Goal: Task Accomplishment & Management: Use online tool/utility

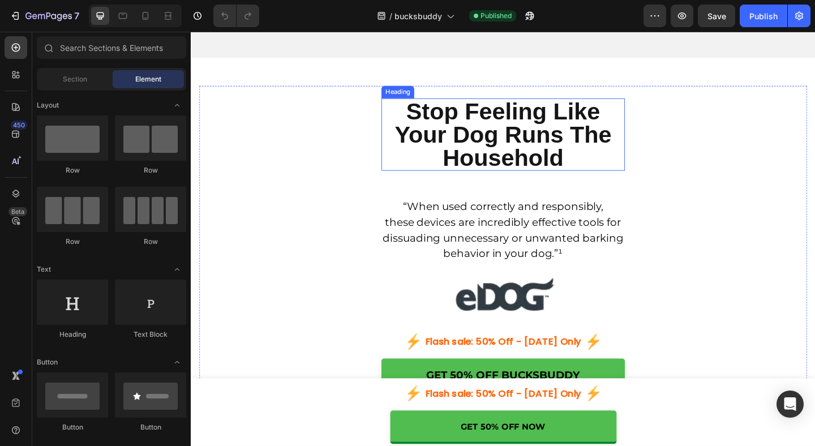
scroll to position [723, 0]
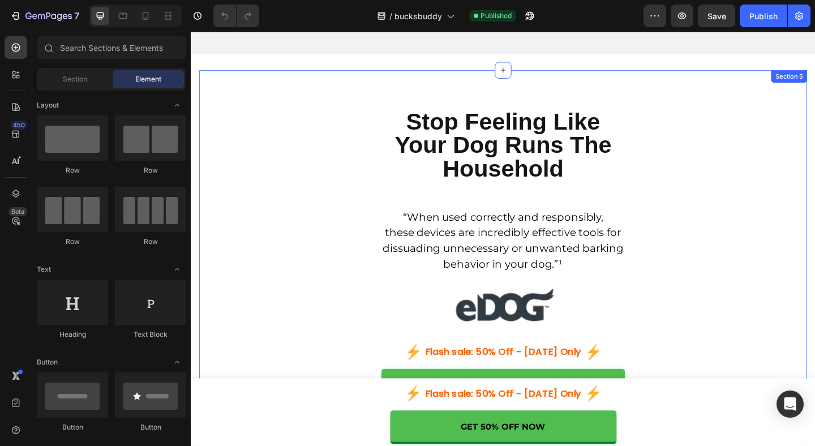
click at [264, 75] on div "Stop Feeling Like Your Dog Runs The Household Heading “When used correctly and …" at bounding box center [530, 294] width 661 height 440
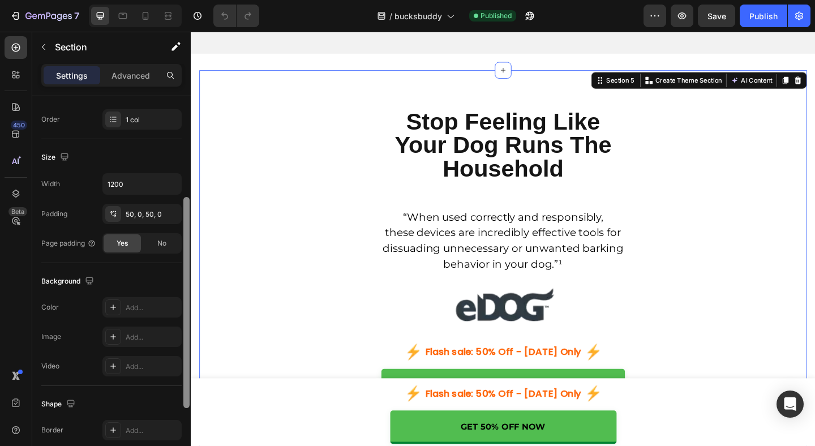
scroll to position [205, 0]
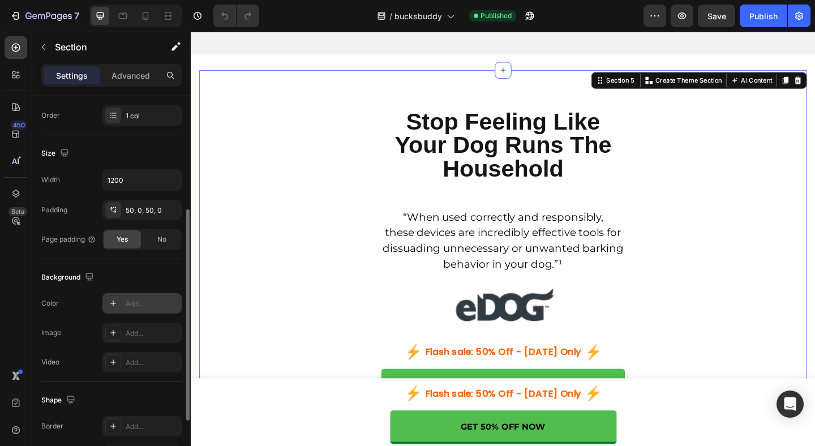
click at [132, 301] on div "Add..." at bounding box center [152, 304] width 53 height 10
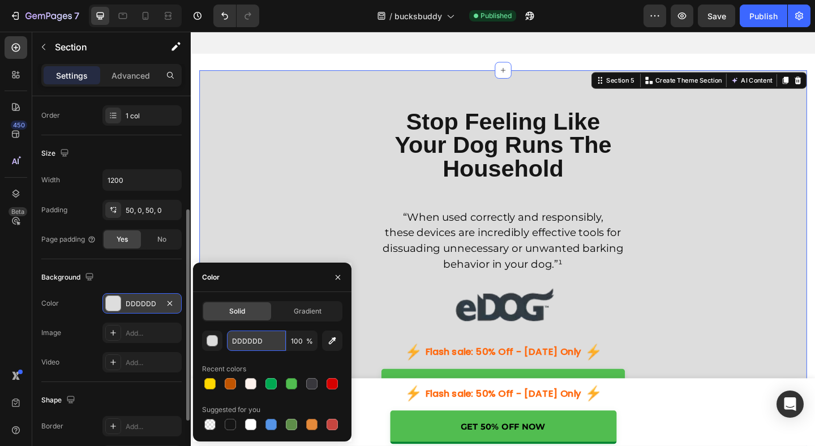
click at [253, 339] on input "DDDDDD" at bounding box center [256, 340] width 59 height 20
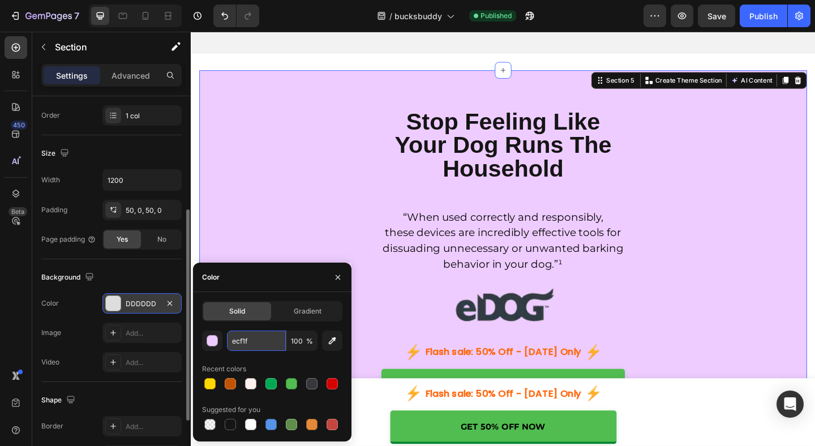
type input "ecf1f6"
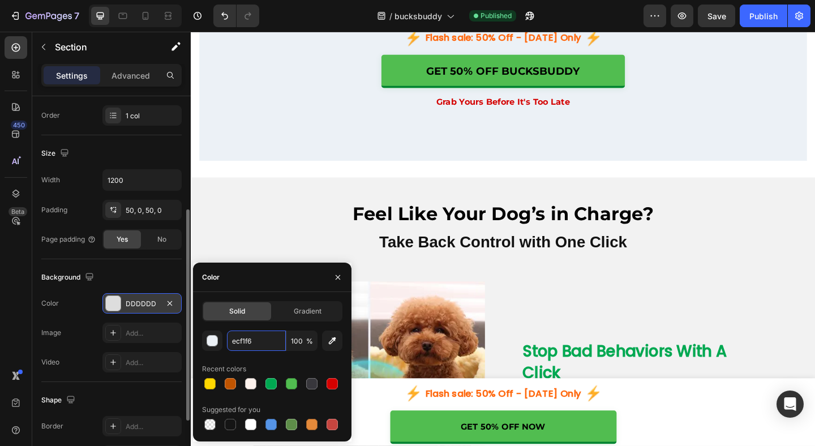
scroll to position [1046, 0]
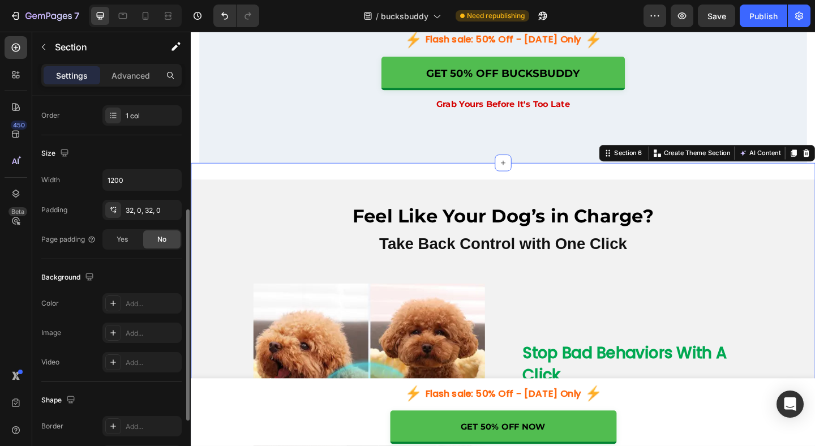
click at [133, 85] on div "Settings Advanced" at bounding box center [111, 75] width 140 height 23
click at [127, 77] on p "Advanced" at bounding box center [130, 76] width 38 height 12
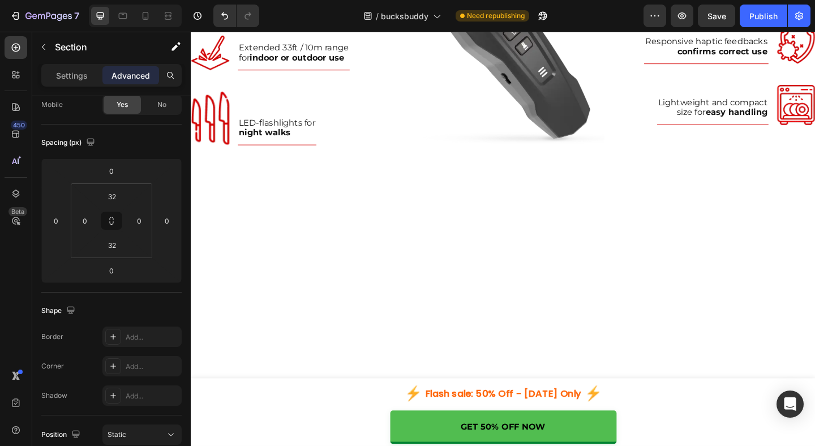
scroll to position [2703, 0]
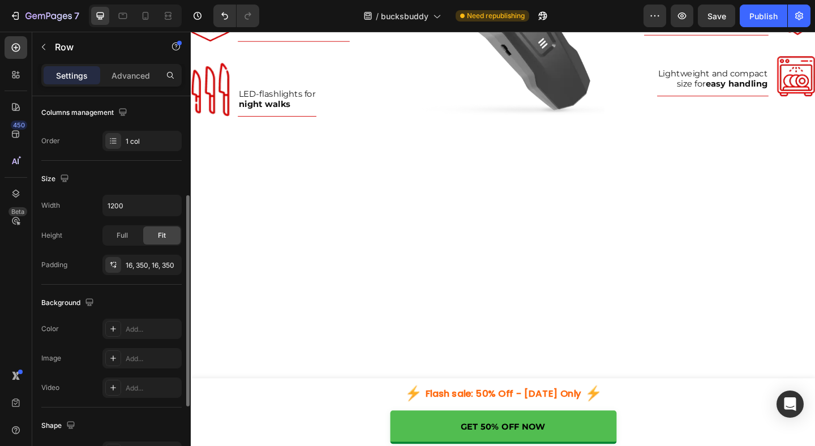
scroll to position [200, 0]
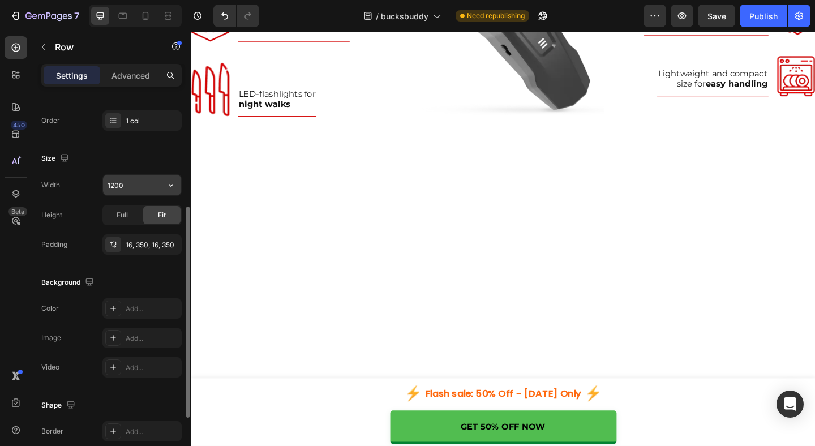
click at [154, 189] on input "1200" at bounding box center [142, 185] width 78 height 20
click at [175, 180] on icon "button" at bounding box center [170, 184] width 11 height 11
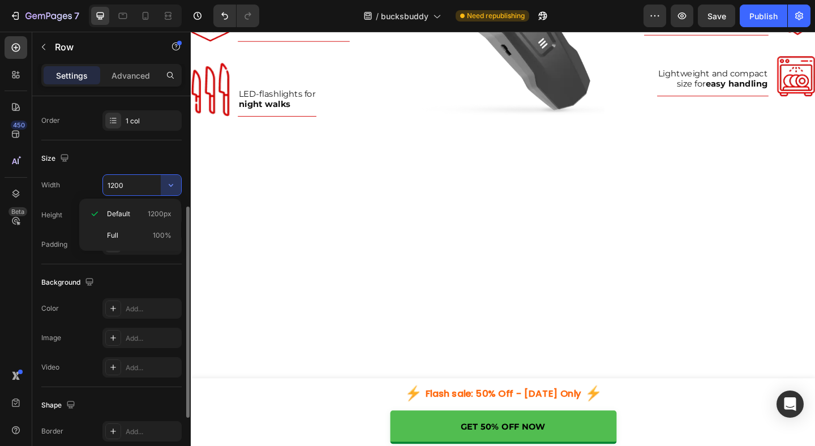
click at [171, 156] on div "Size" at bounding box center [111, 158] width 140 height 18
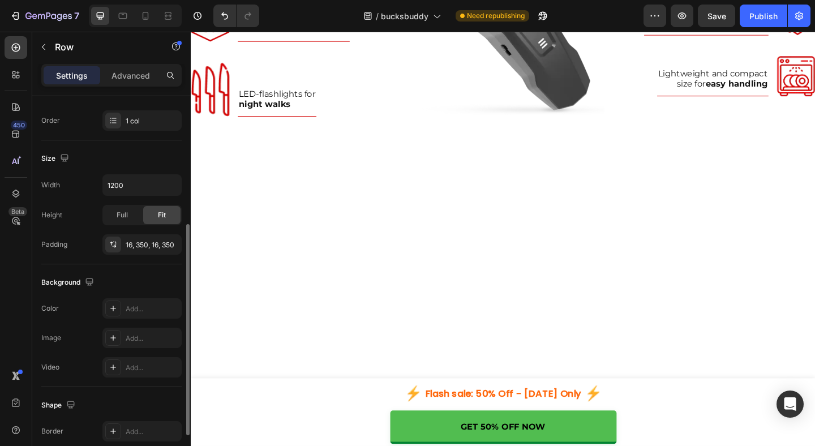
scroll to position [225, 0]
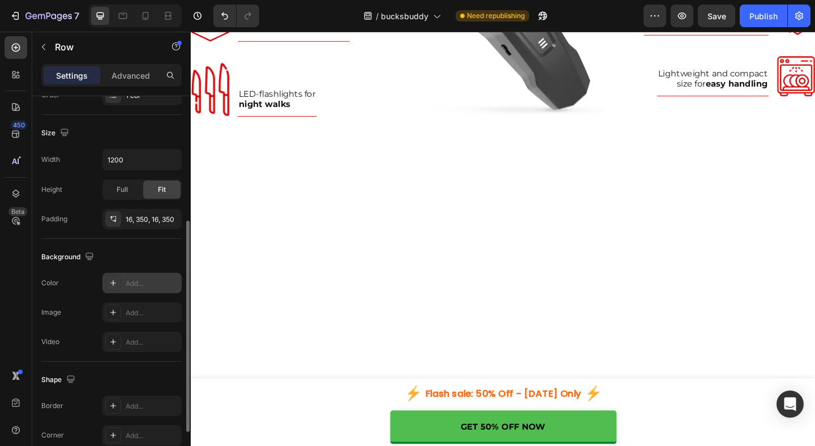
click at [148, 289] on div "Add..." at bounding box center [141, 283] width 79 height 20
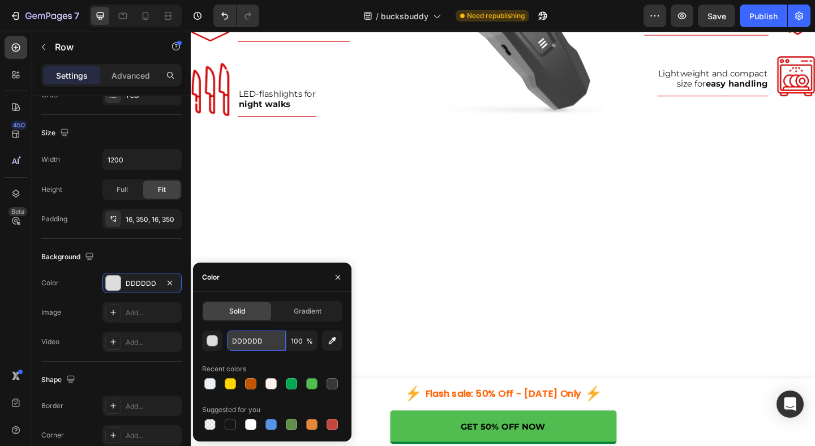
click at [272, 342] on input "DDDDDD" at bounding box center [256, 340] width 59 height 20
type input "ecf1f6"
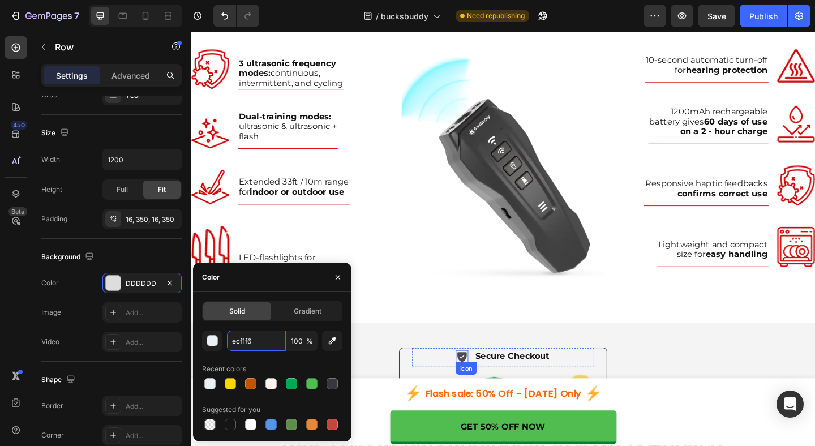
scroll to position [3053, 0]
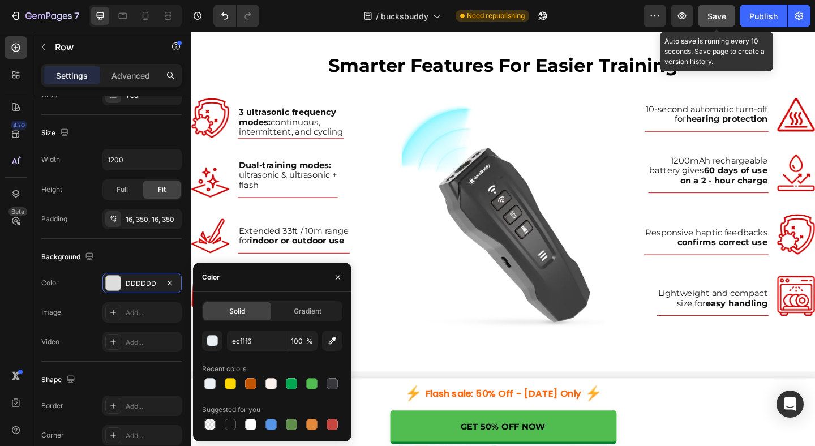
click at [713, 18] on span "Save" at bounding box center [716, 16] width 19 height 10
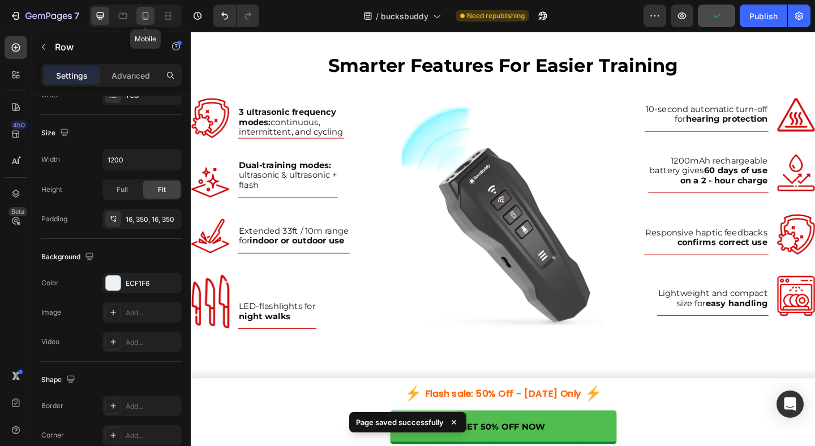
click at [145, 19] on icon at bounding box center [145, 15] width 11 height 11
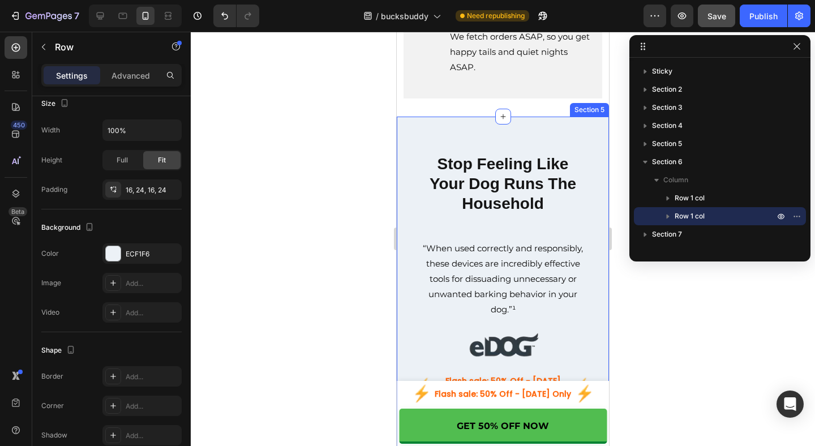
scroll to position [823, 0]
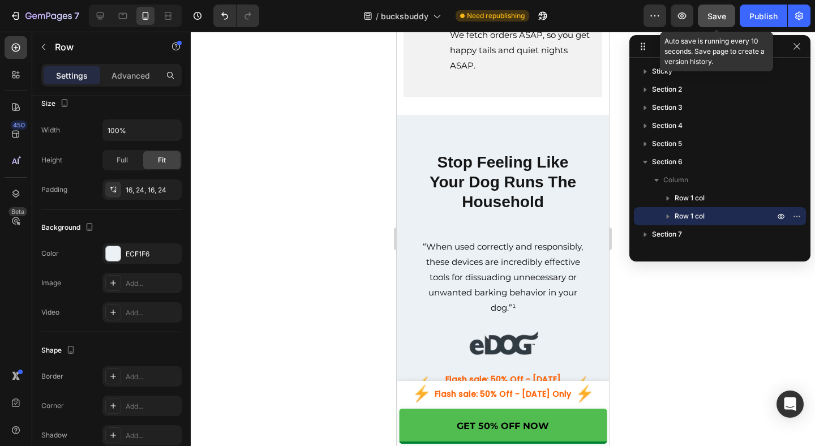
click at [706, 18] on button "Save" at bounding box center [715, 16] width 37 height 23
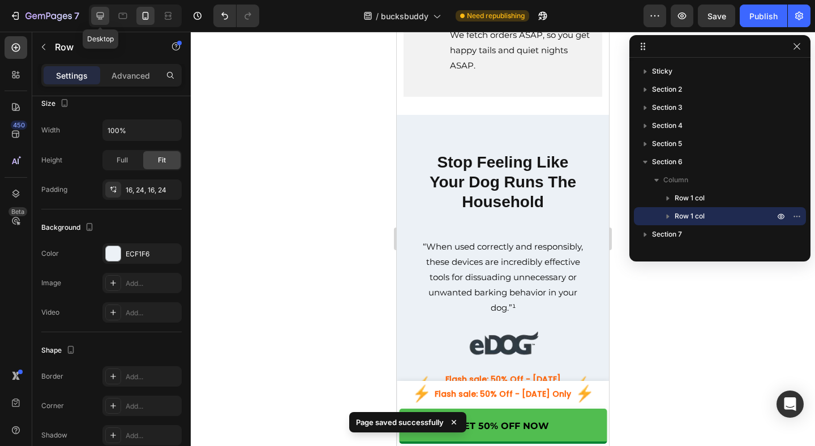
click at [98, 21] on icon at bounding box center [99, 15] width 11 height 11
type input "1200"
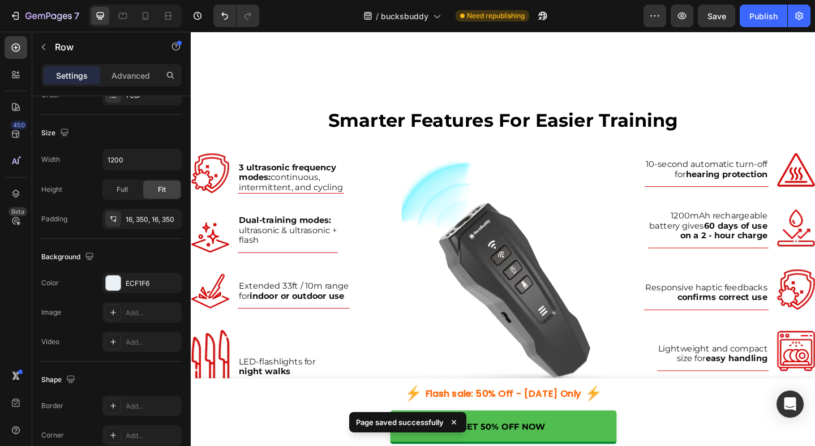
scroll to position [2993, 0]
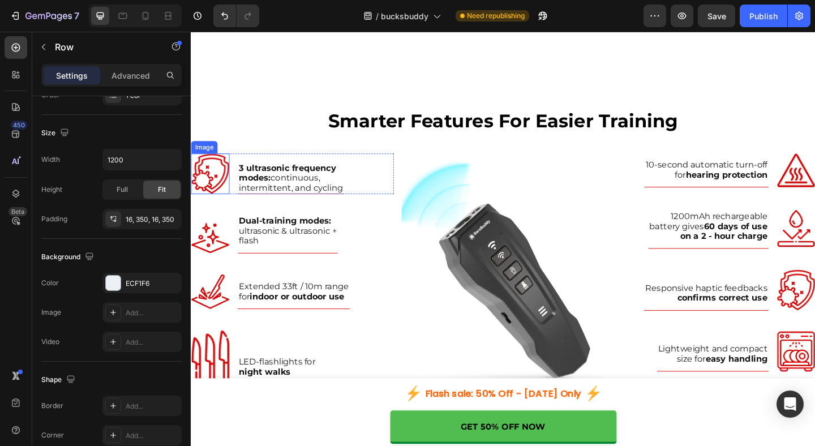
click at [219, 188] on img at bounding box center [212, 186] width 42 height 44
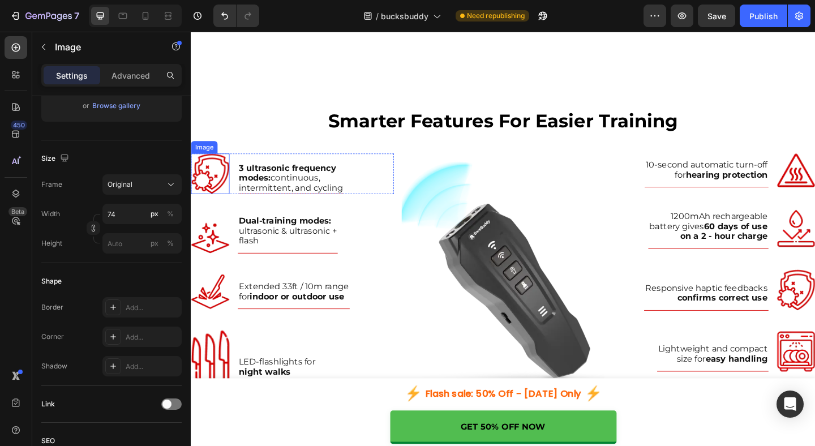
scroll to position [0, 0]
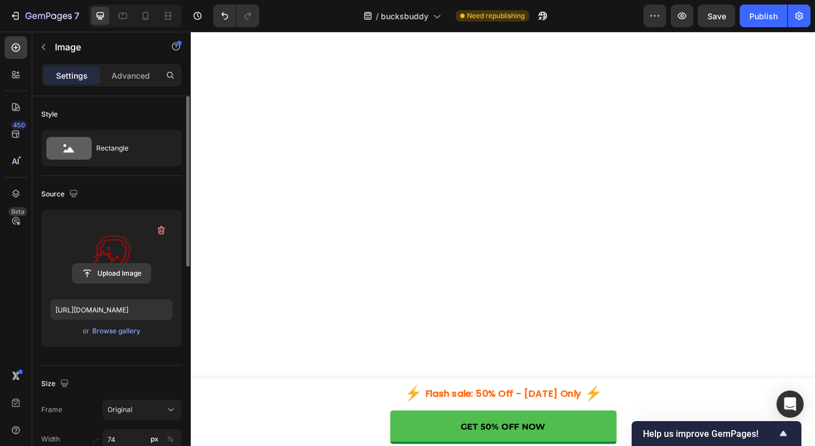
click at [107, 265] on input "file" at bounding box center [111, 273] width 78 height 19
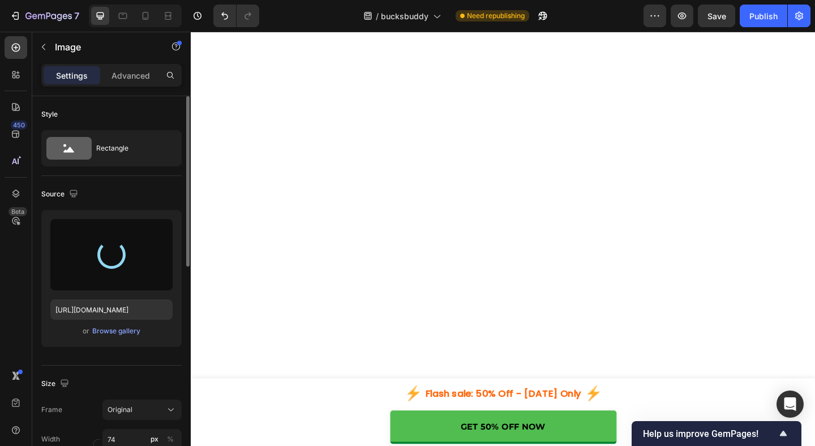
type input "https://cdn.shopify.com/s/files/1/0724/8163/6490/files/gempages_586243586664694…"
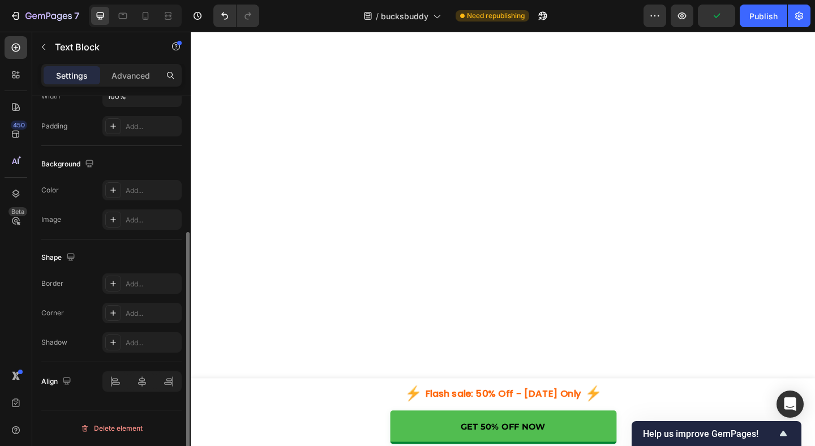
scroll to position [74, 0]
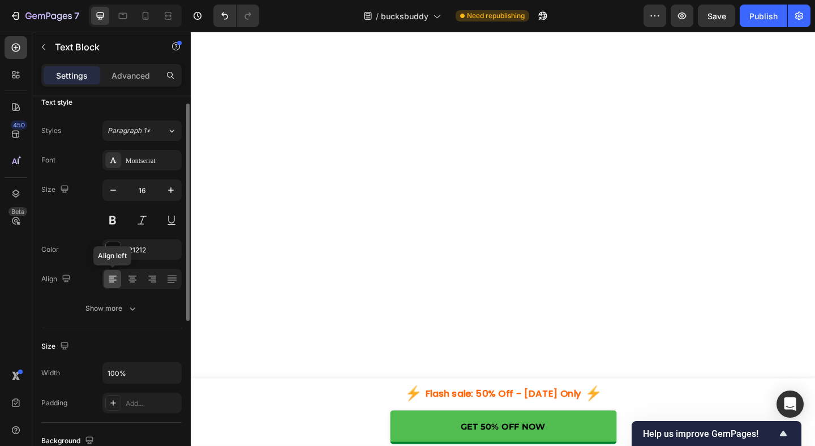
scroll to position [12, 0]
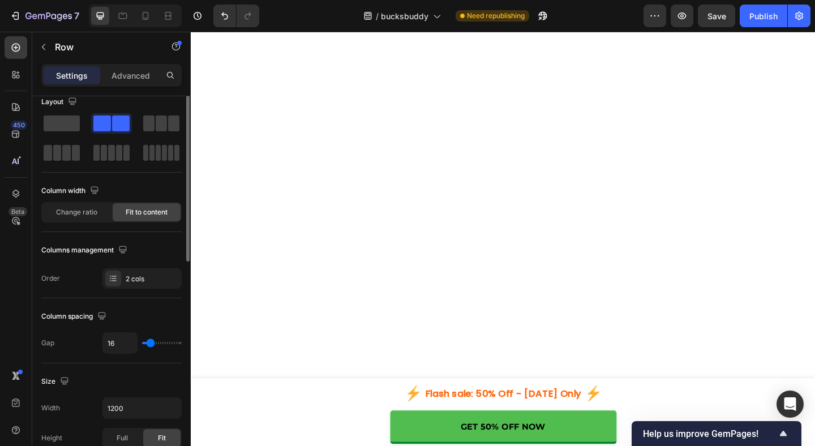
scroll to position [0, 0]
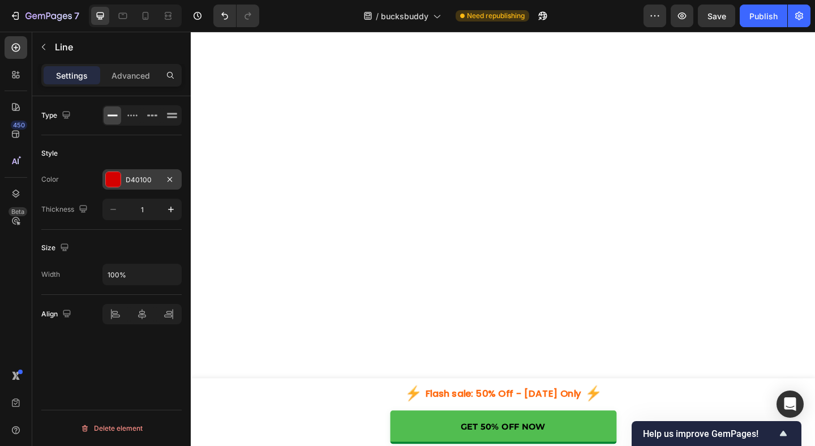
click at [143, 182] on div "D40100" at bounding box center [142, 180] width 33 height 10
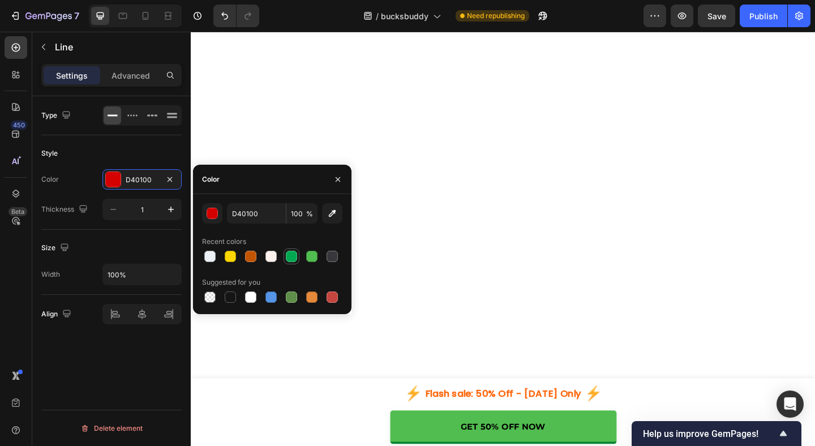
click at [295, 258] on div at bounding box center [291, 256] width 11 height 11
type input "00A851"
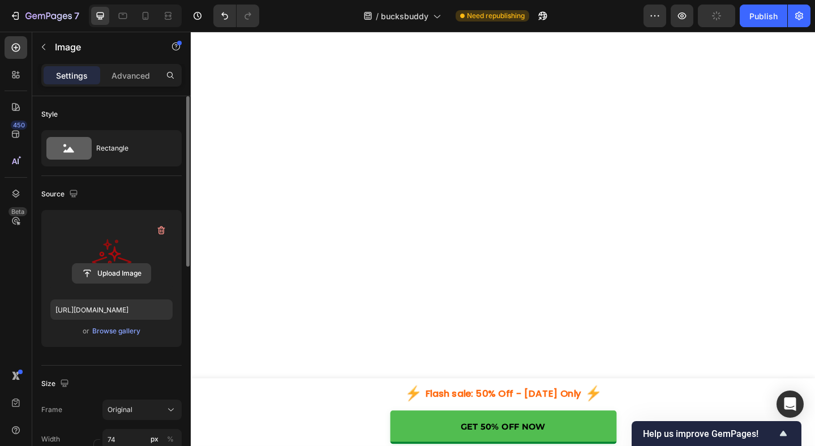
click at [107, 273] on input "file" at bounding box center [111, 273] width 78 height 19
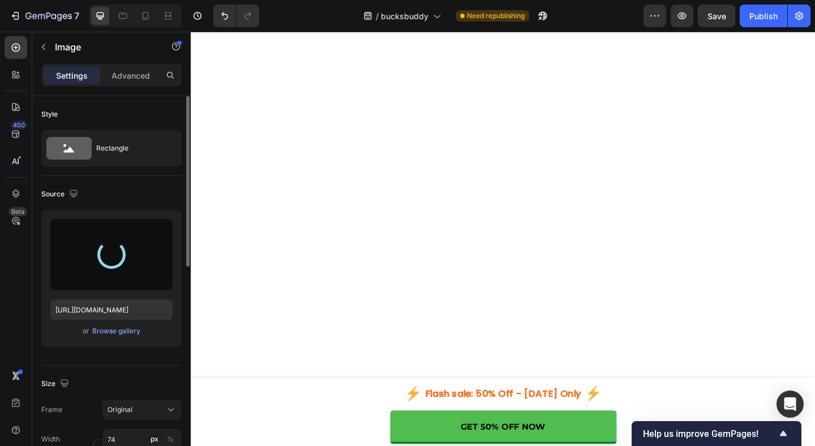
type input "https://cdn.shopify.com/s/files/1/0724/8163/6490/files/gempages_586243586664694…"
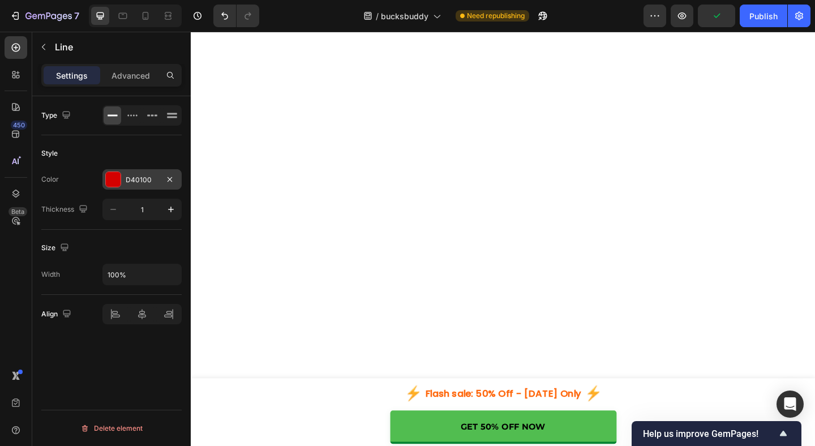
click at [128, 187] on div "D40100" at bounding box center [141, 179] width 79 height 20
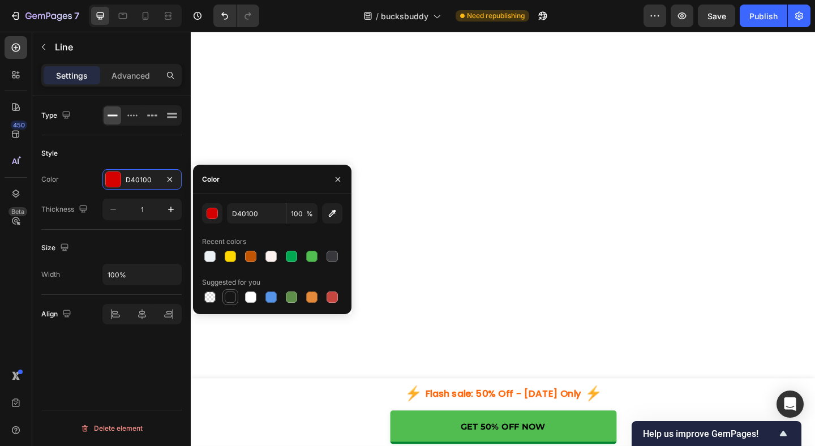
click at [231, 301] on div at bounding box center [230, 296] width 11 height 11
type input "151515"
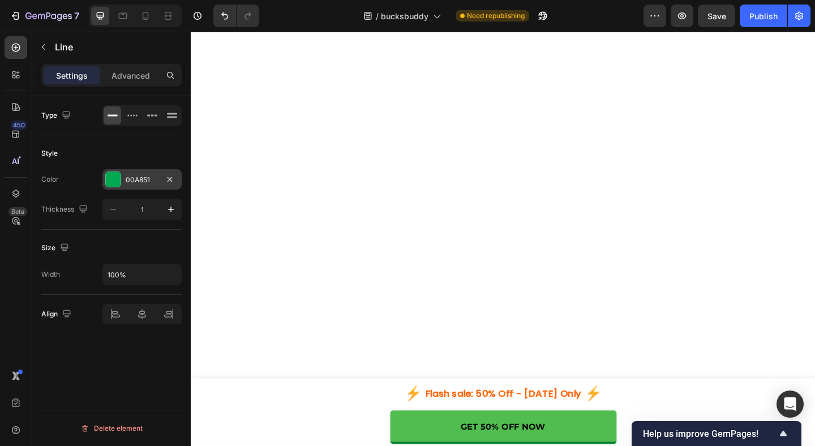
click at [141, 181] on div "00A851" at bounding box center [142, 180] width 33 height 10
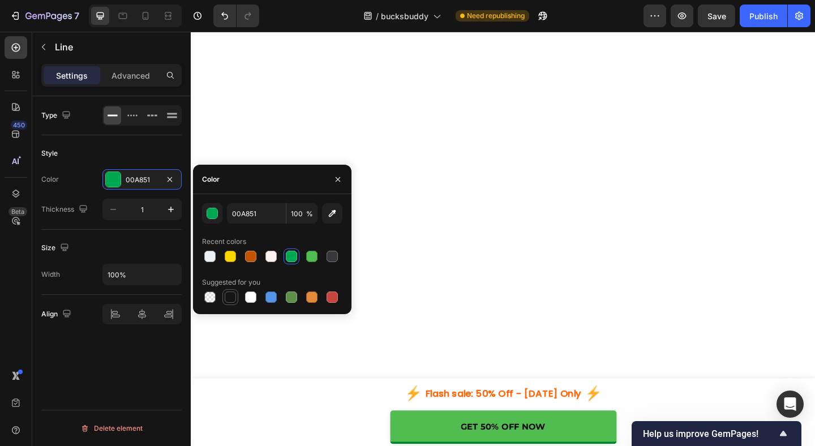
click at [225, 300] on div at bounding box center [230, 296] width 11 height 11
type input "151515"
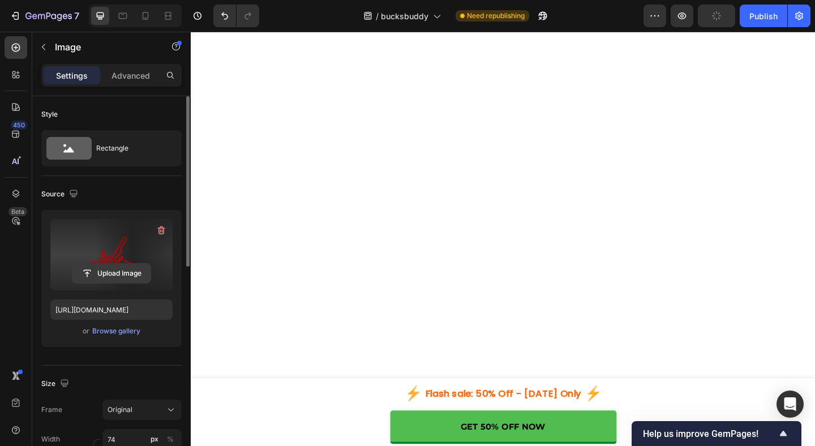
click at [98, 277] on input "file" at bounding box center [111, 273] width 78 height 19
click at [115, 278] on input "file" at bounding box center [111, 273] width 78 height 19
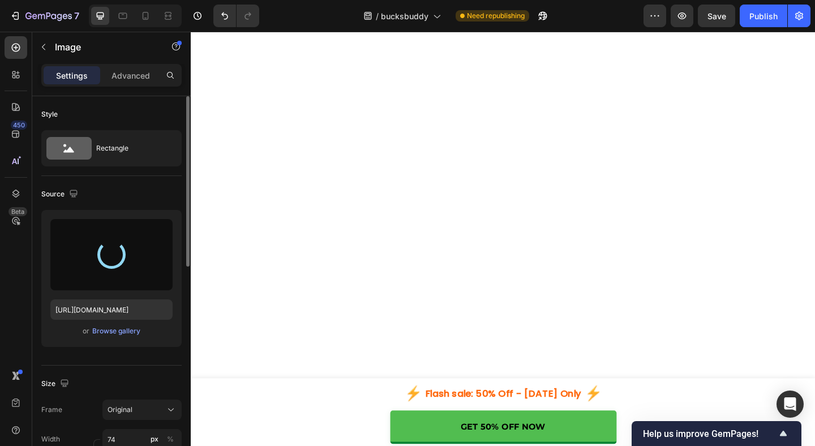
type input "https://cdn.shopify.com/s/files/1/0724/8163/6490/files/gempages_586243586664694…"
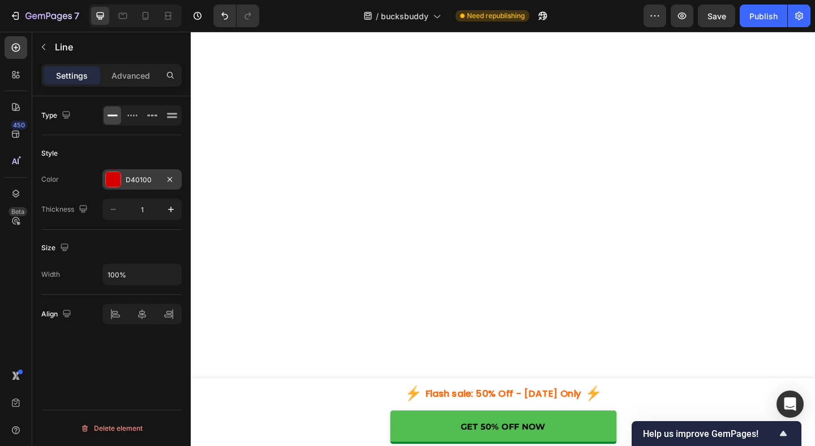
click at [113, 188] on div "D40100" at bounding box center [141, 179] width 79 height 20
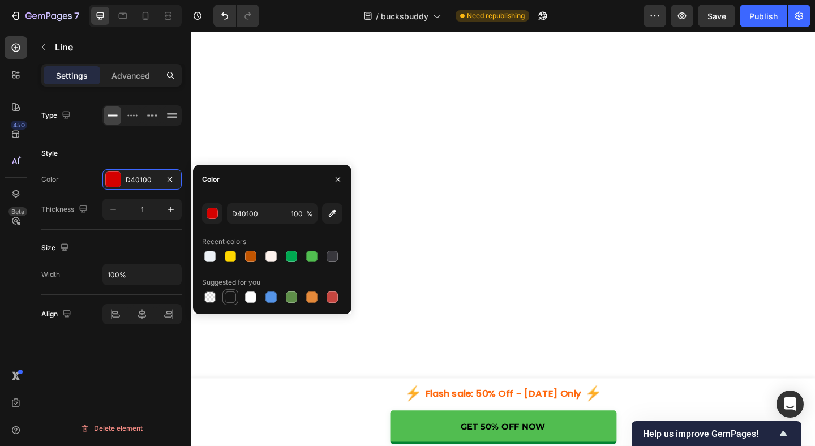
click at [232, 300] on div at bounding box center [230, 296] width 11 height 11
type input "151515"
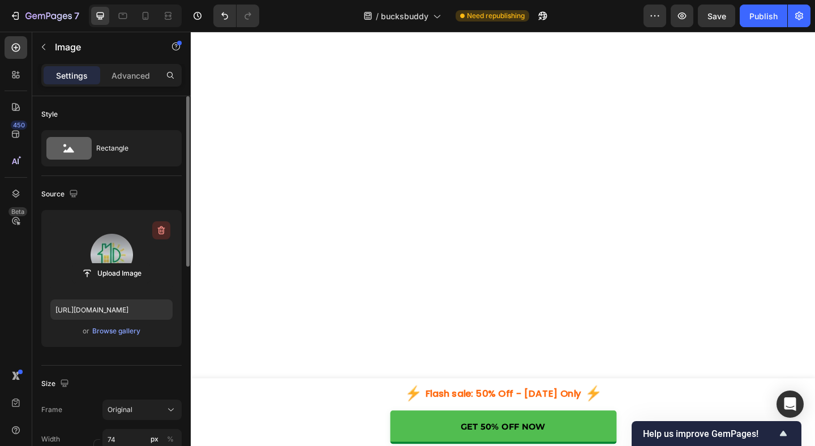
click at [157, 234] on icon "button" at bounding box center [161, 230] width 11 height 11
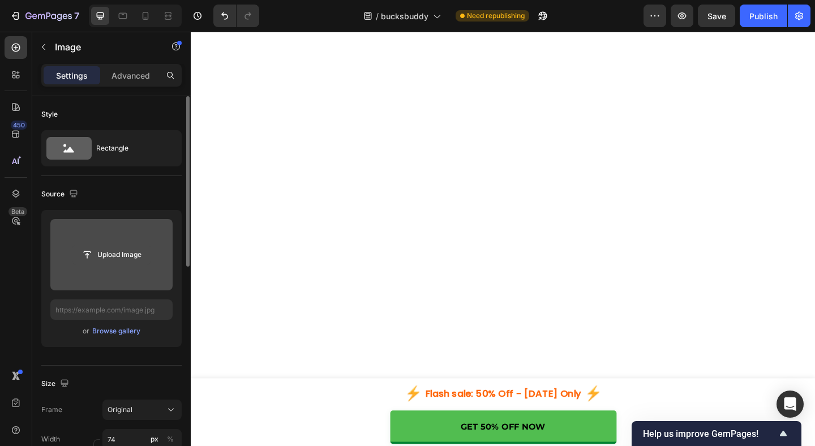
click at [117, 249] on input "file" at bounding box center [111, 254] width 78 height 19
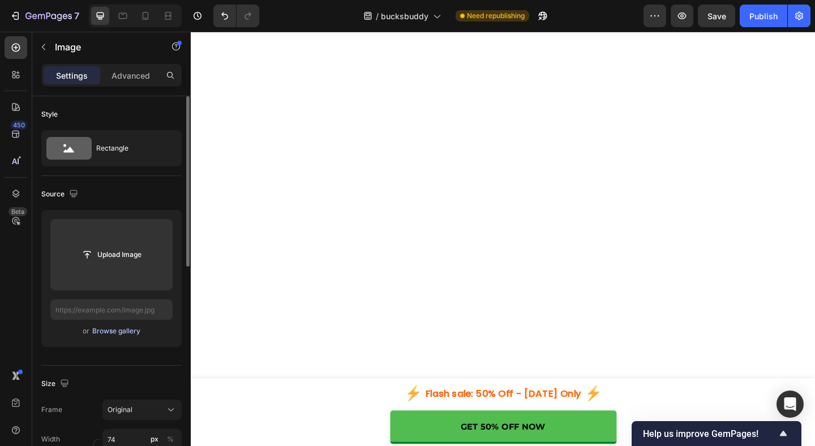
click at [113, 333] on div "Browse gallery" at bounding box center [116, 331] width 48 height 10
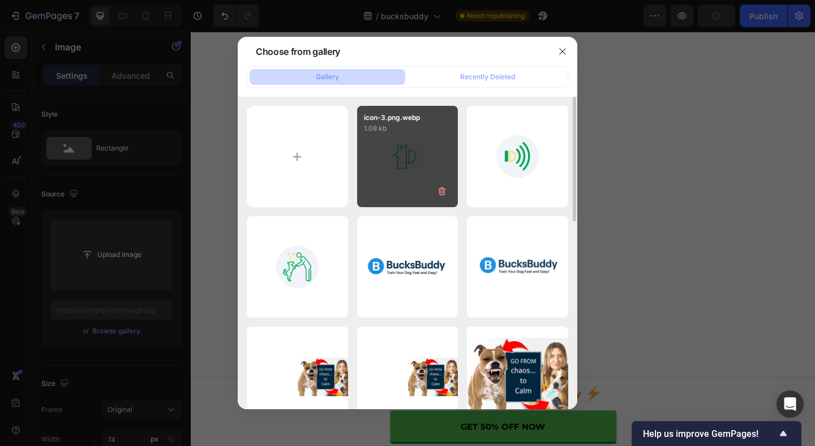
click at [415, 147] on div "icon-3.png.webp 1.08 kb" at bounding box center [407, 156] width 101 height 101
type input "https://cdn.shopify.com/s/files/1/0724/8163/6490/files/gempages_586243586664694…"
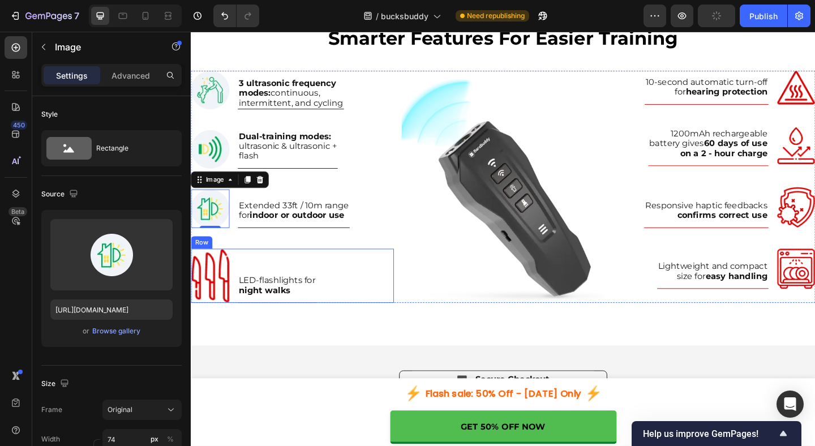
scroll to position [3091, 0]
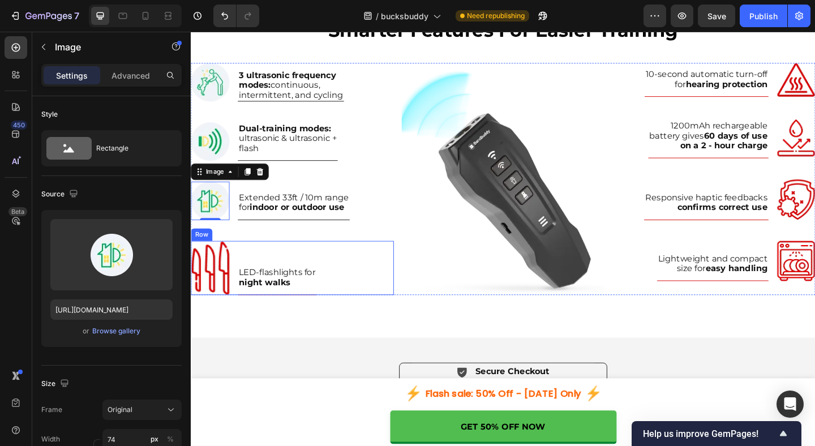
click at [280, 317] on div "LED-flashlights for night walks Text Block Title Line" at bounding box center [284, 288] width 85 height 59
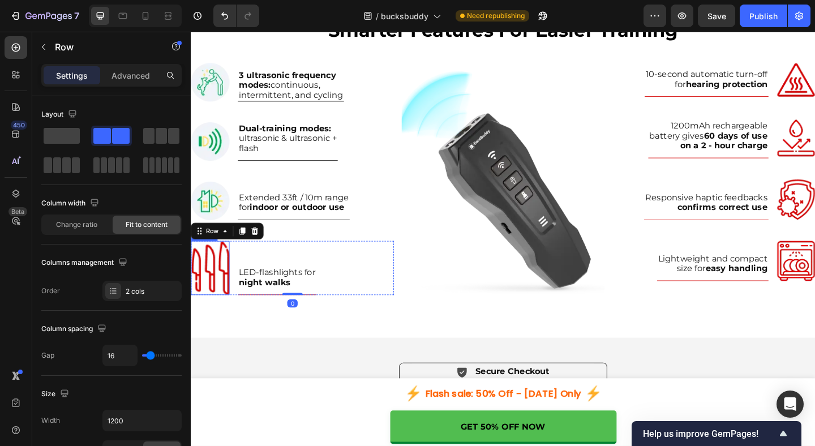
click at [220, 296] on img at bounding box center [212, 288] width 42 height 59
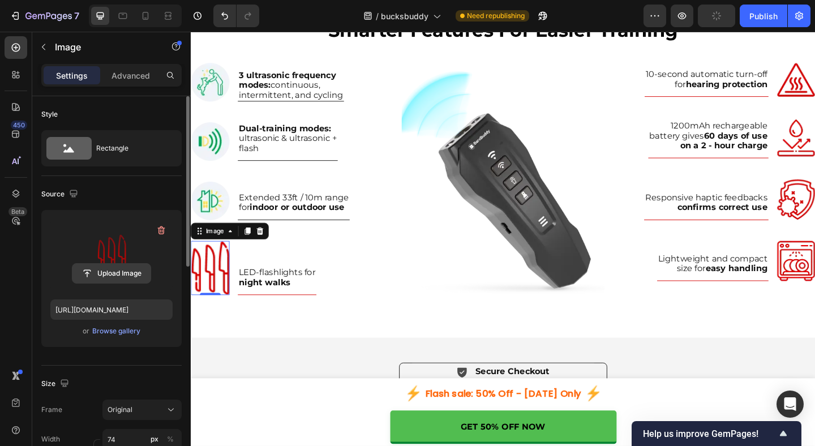
click at [122, 274] on input "file" at bounding box center [111, 273] width 78 height 19
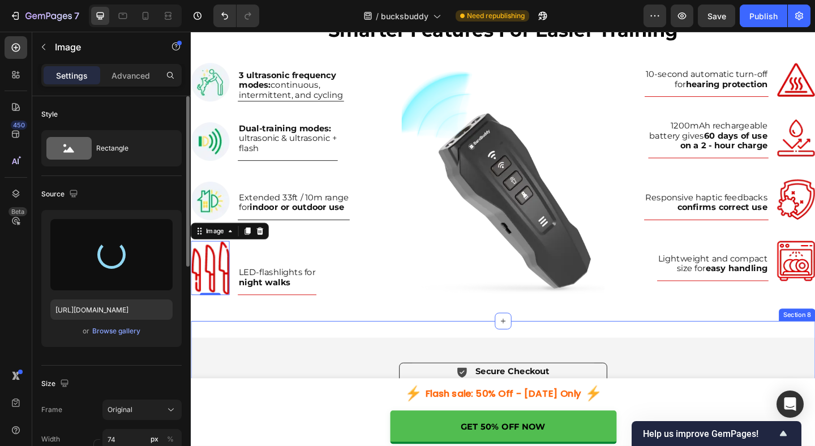
type input "https://cdn.shopify.com/s/files/1/0724/8163/6490/files/gempages_586243586664694…"
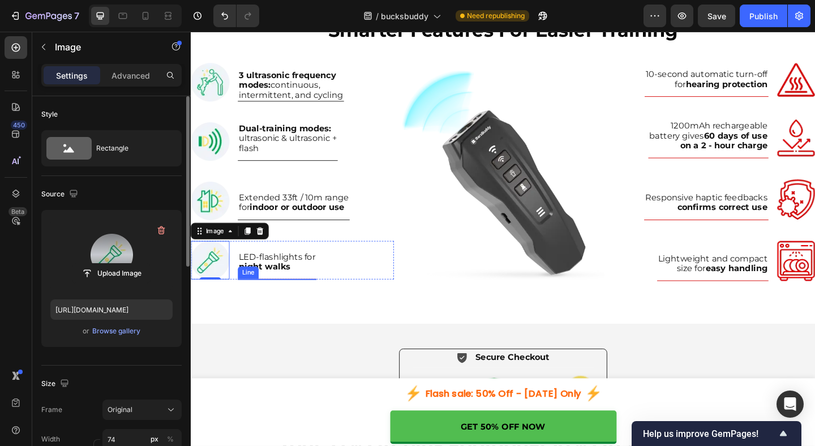
click at [278, 300] on div at bounding box center [284, 300] width 85 height 1
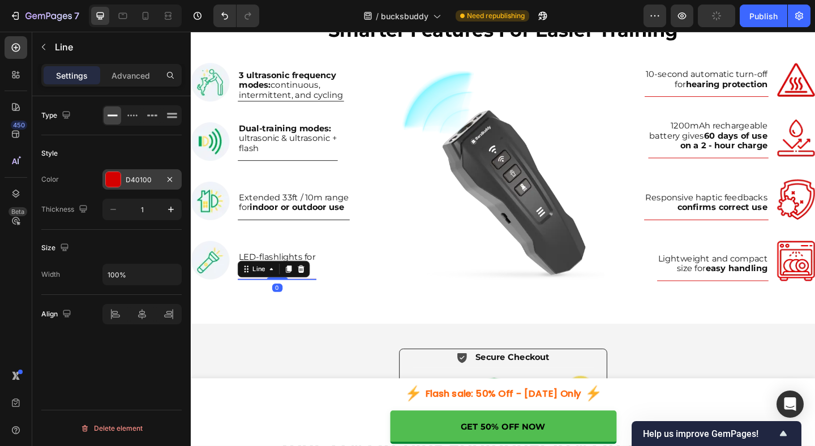
click at [102, 179] on div "D40100" at bounding box center [141, 179] width 79 height 20
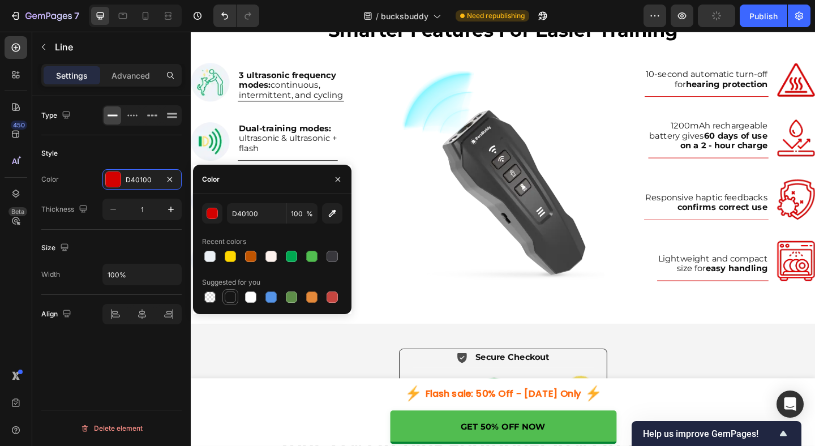
click at [225, 298] on div at bounding box center [230, 296] width 11 height 11
type input "151515"
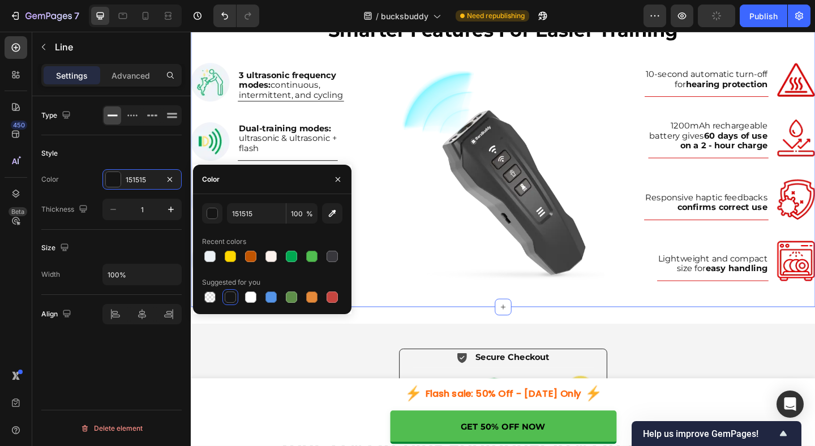
click at [532, 320] on div "Smarter Features For Easier Training Heading Row Image 3 ultrasonic frequency m…" at bounding box center [530, 160] width 679 height 341
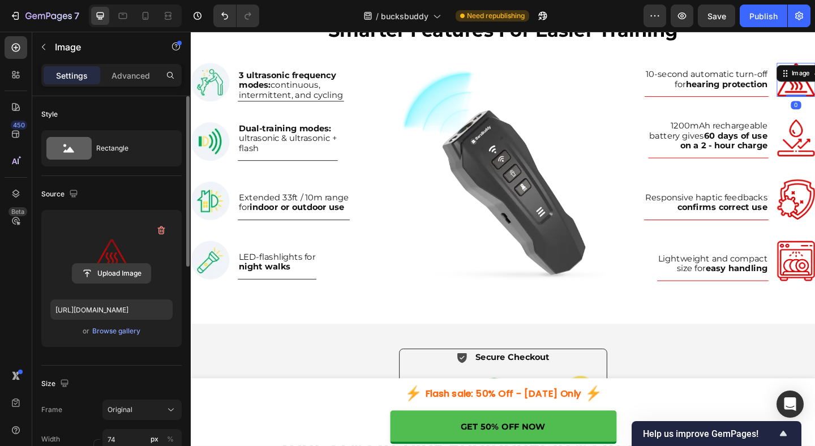
click at [115, 278] on input "file" at bounding box center [111, 273] width 78 height 19
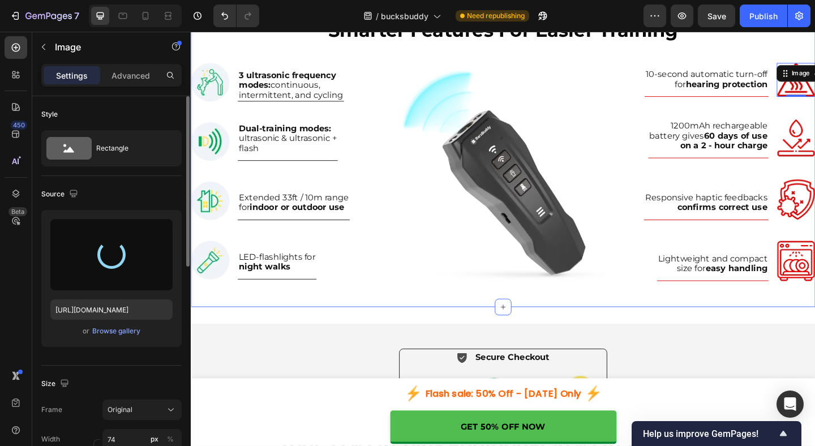
type input "https://cdn.shopify.com/s/files/1/0724/8163/6490/files/gempages_586243586664694…"
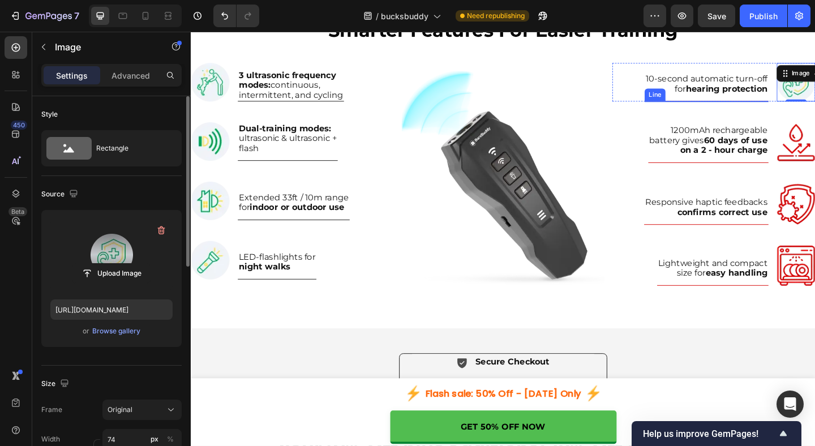
click at [745, 107] on div at bounding box center [751, 107] width 135 height 1
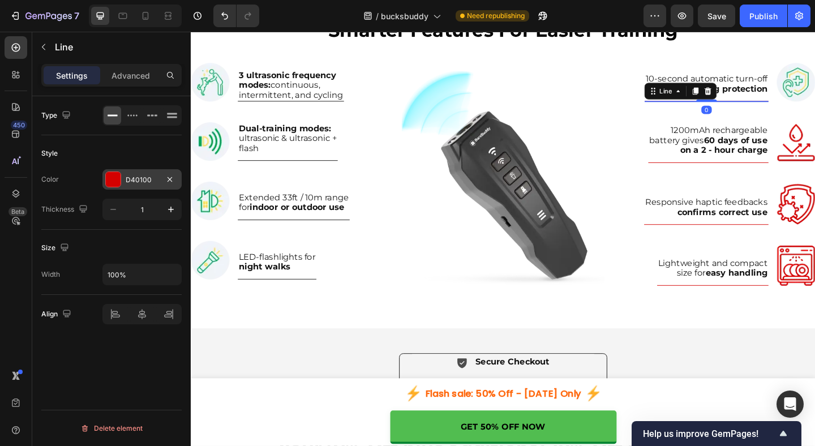
click at [140, 181] on div "D40100" at bounding box center [142, 180] width 33 height 10
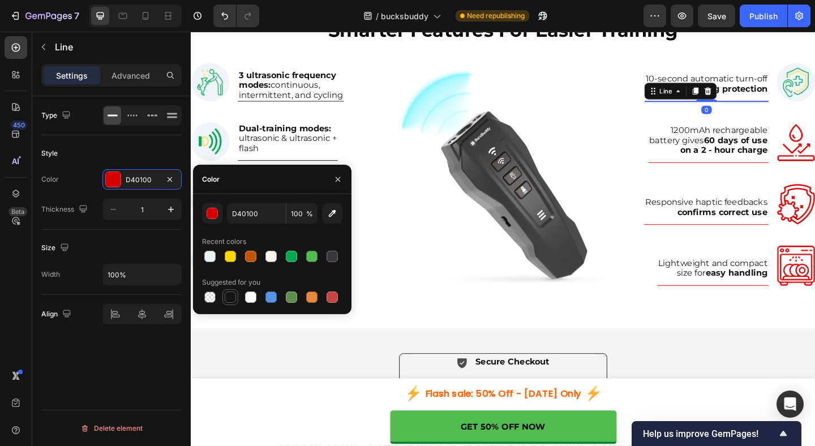
click at [231, 299] on div at bounding box center [230, 296] width 11 height 11
type input "151515"
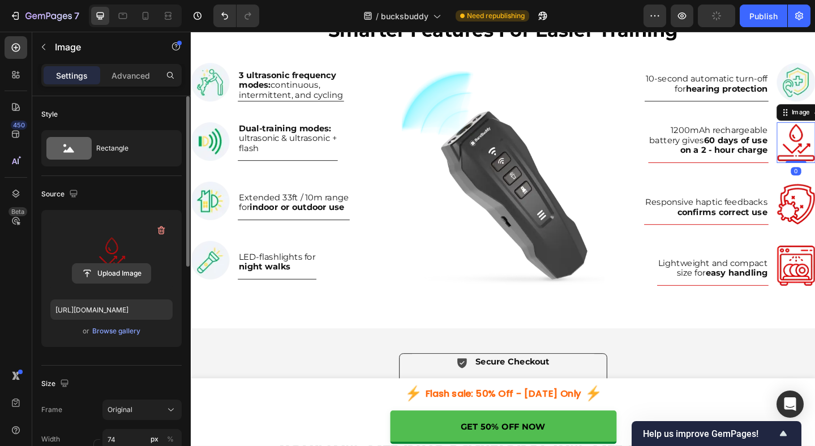
click at [117, 270] on input "file" at bounding box center [111, 273] width 78 height 19
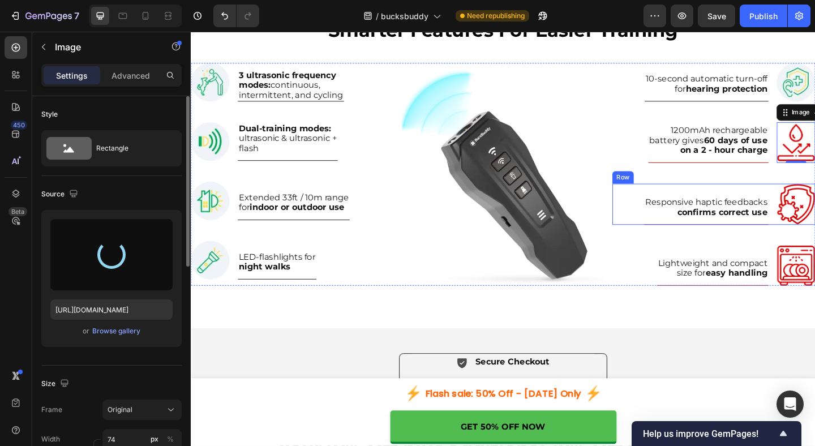
type input "https://cdn.shopify.com/s/files/1/0724/8163/6490/files/gempages_586243586664694…"
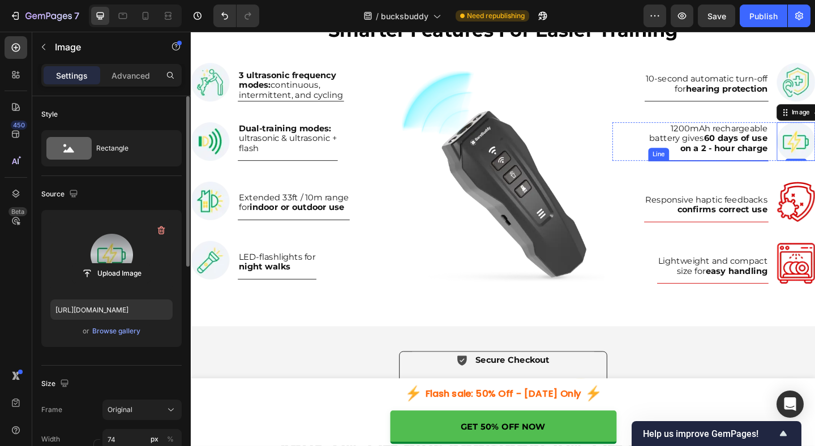
click at [762, 171] on div at bounding box center [753, 171] width 131 height 1
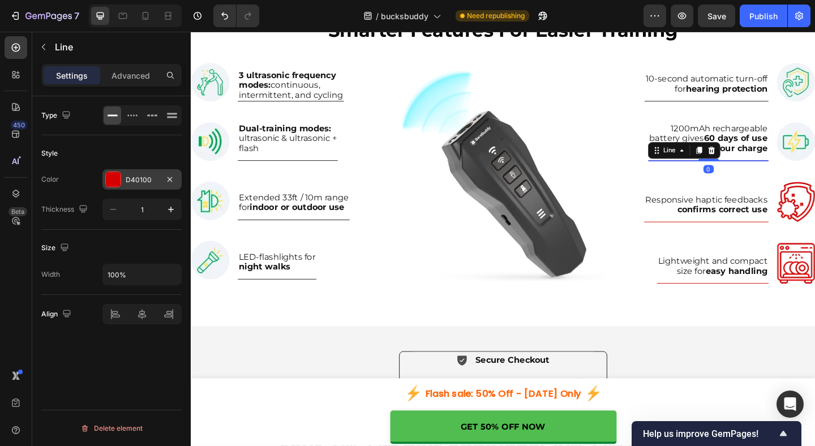
click at [139, 178] on div "D40100" at bounding box center [142, 180] width 33 height 10
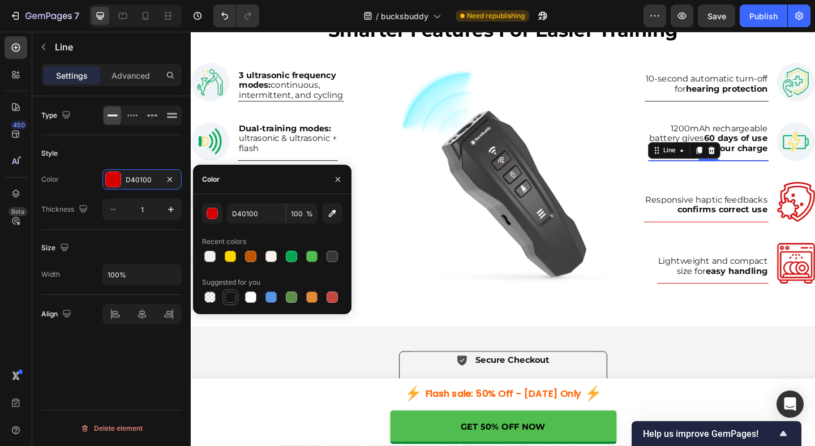
click at [228, 297] on div at bounding box center [230, 296] width 11 height 11
type input "151515"
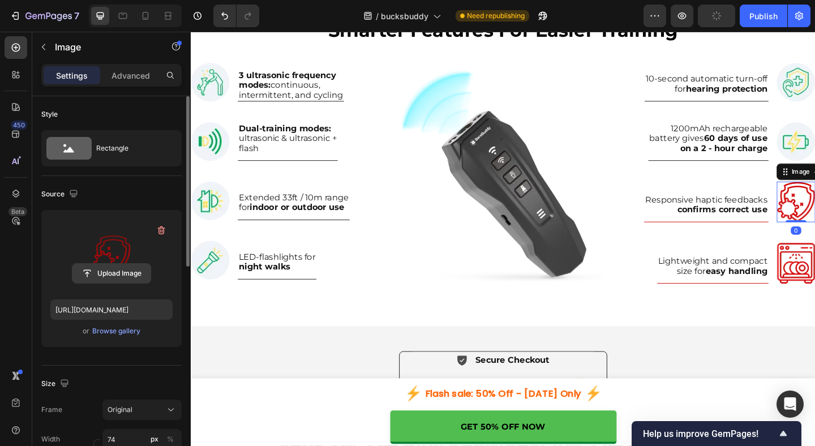
click at [123, 271] on input "file" at bounding box center [111, 273] width 78 height 19
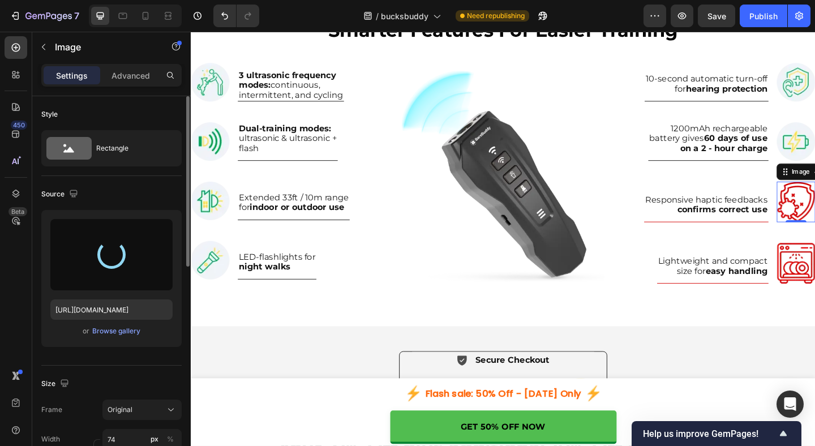
type input "https://cdn.shopify.com/s/files/1/0724/8163/6490/files/gempages_586243586664694…"
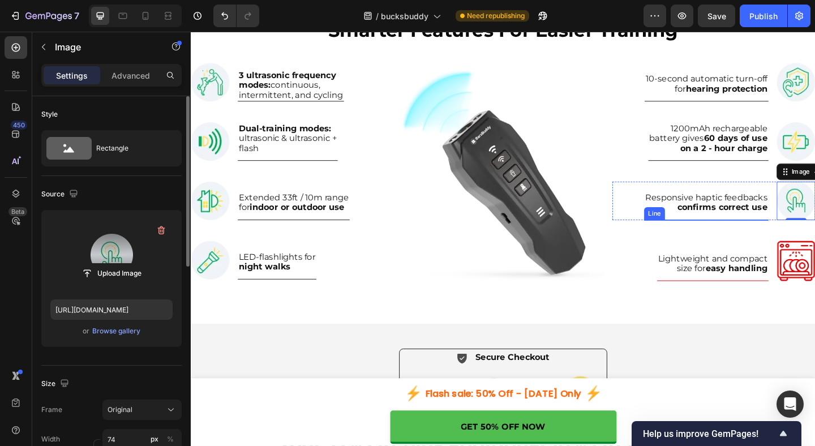
click at [766, 236] on div at bounding box center [750, 236] width 135 height 1
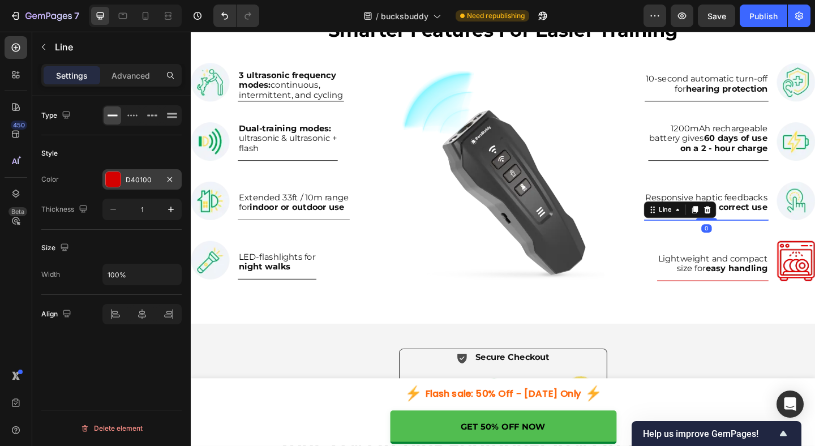
click at [142, 183] on div "D40100" at bounding box center [142, 180] width 33 height 10
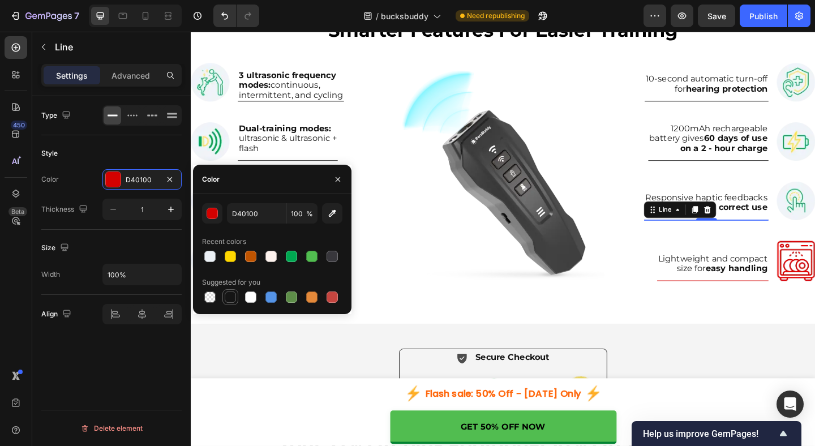
click at [229, 299] on div at bounding box center [230, 296] width 11 height 11
type input "151515"
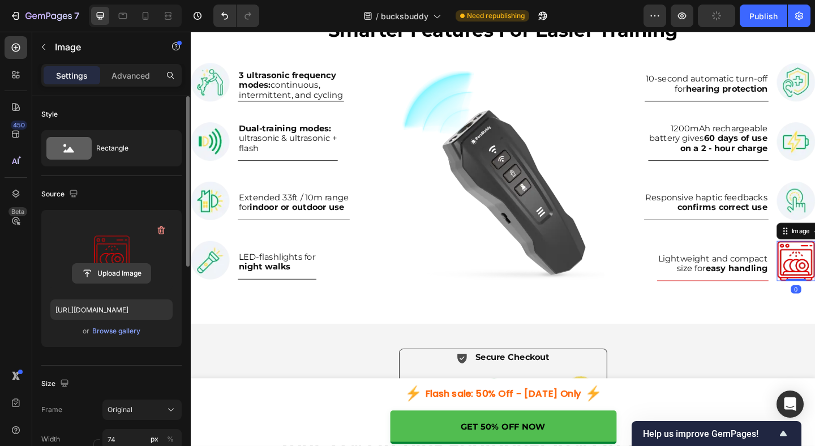
click at [122, 265] on input "file" at bounding box center [111, 273] width 78 height 19
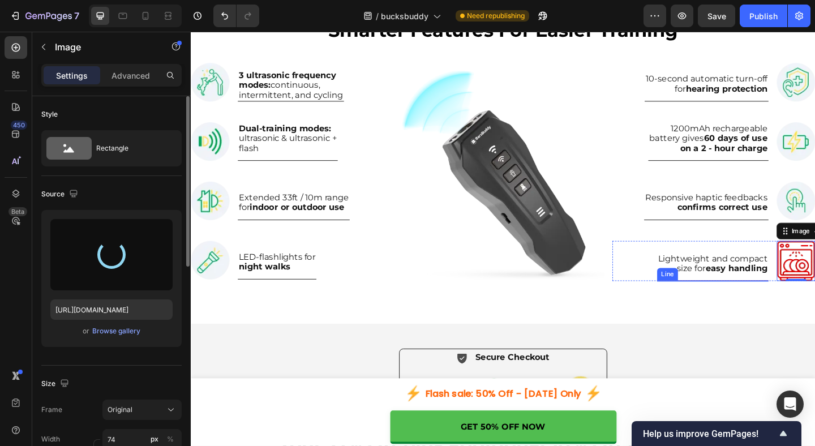
type input "https://cdn.shopify.com/s/files/1/0724/8163/6490/files/gempages_586243586664694…"
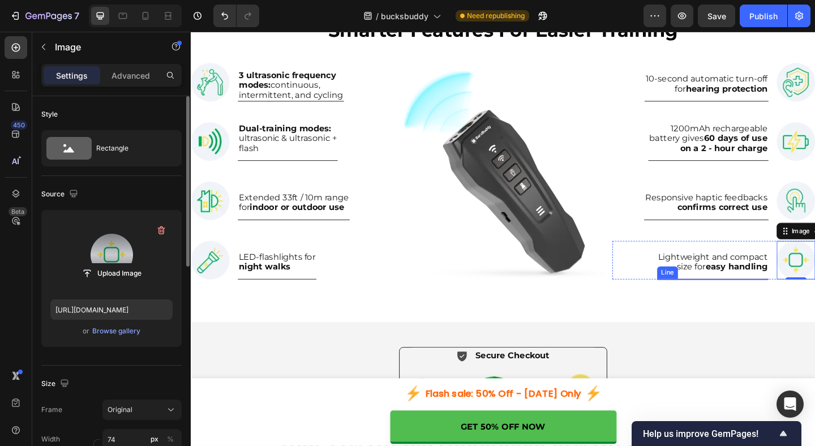
click at [772, 301] on div "Smarter Features For Easier Training Heading Row Image 3 ultrasonic frequency m…" at bounding box center [530, 159] width 679 height 339
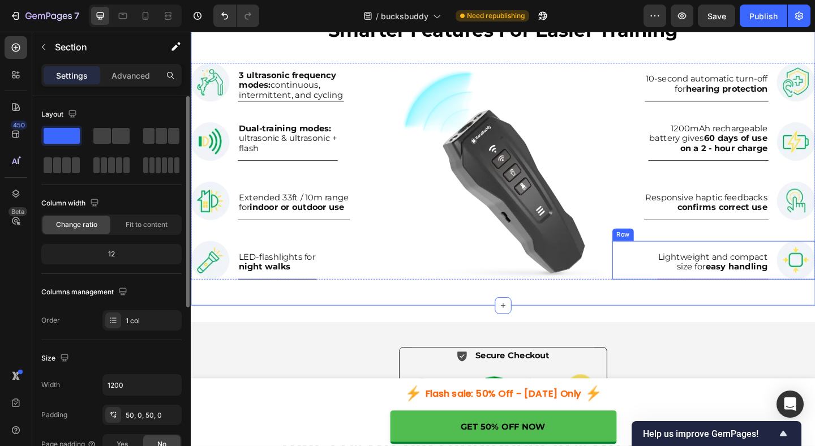
click at [772, 295] on div "Lightweight and compact size for easy handling Text Block Title Line" at bounding box center [757, 280] width 121 height 42
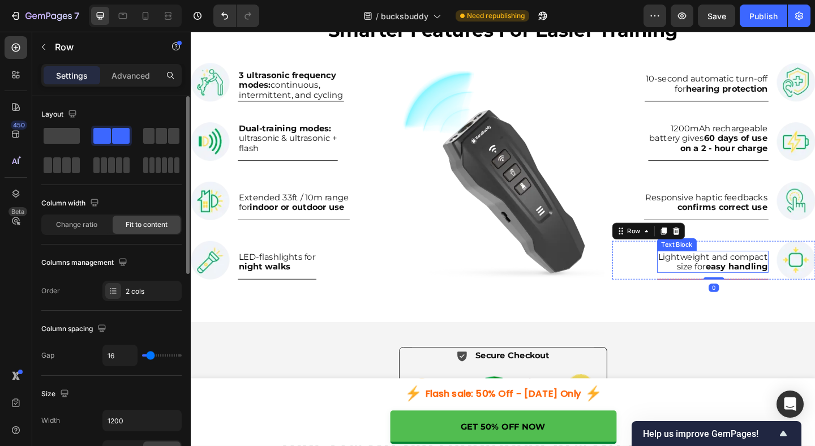
click at [760, 271] on p "Lightweight and compact" at bounding box center [758, 276] width 119 height 11
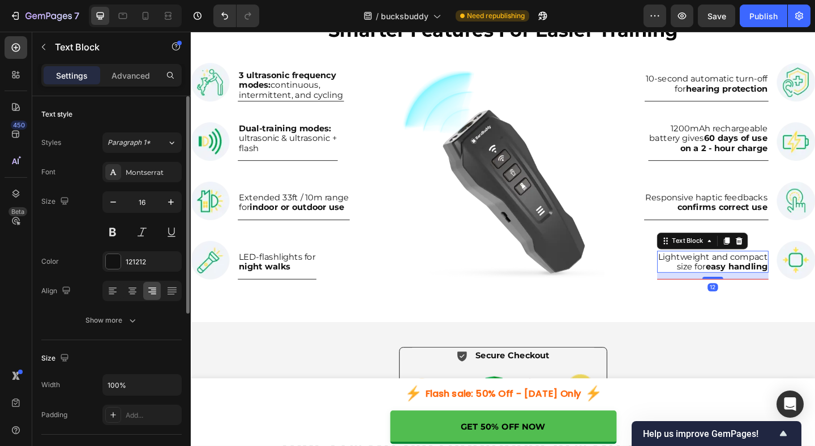
click at [782, 298] on div "12" at bounding box center [757, 297] width 121 height 7
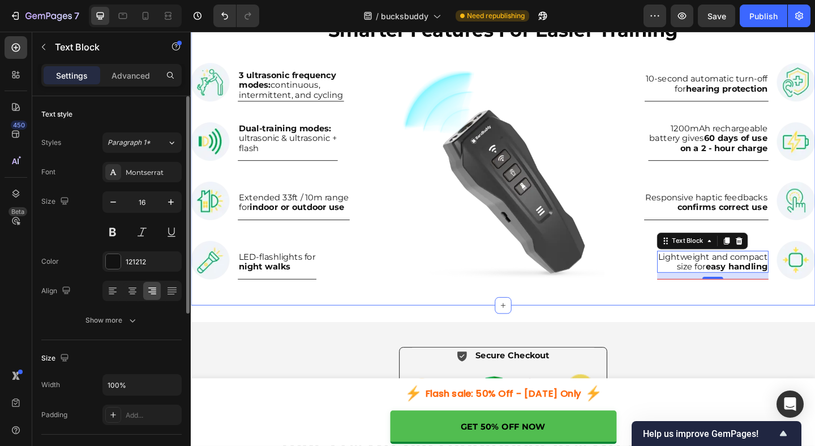
click at [786, 326] on div "Smarter Features For Easier Training Heading Row Image 3 ultrasonic frequency m…" at bounding box center [530, 159] width 679 height 339
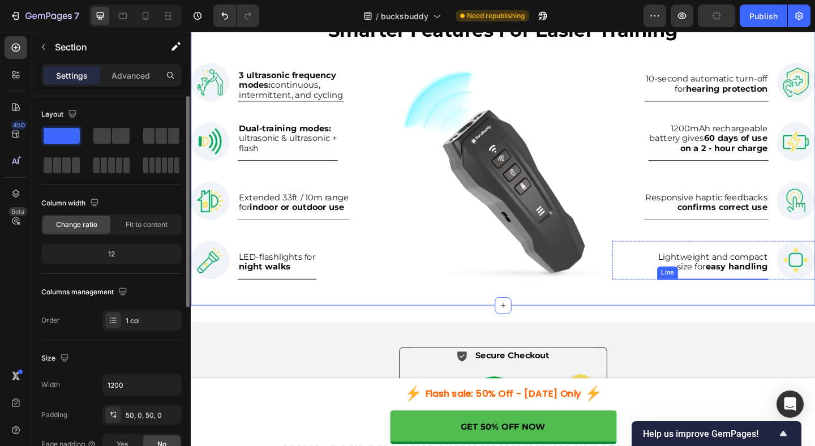
click at [727, 300] on div at bounding box center [757, 300] width 121 height 1
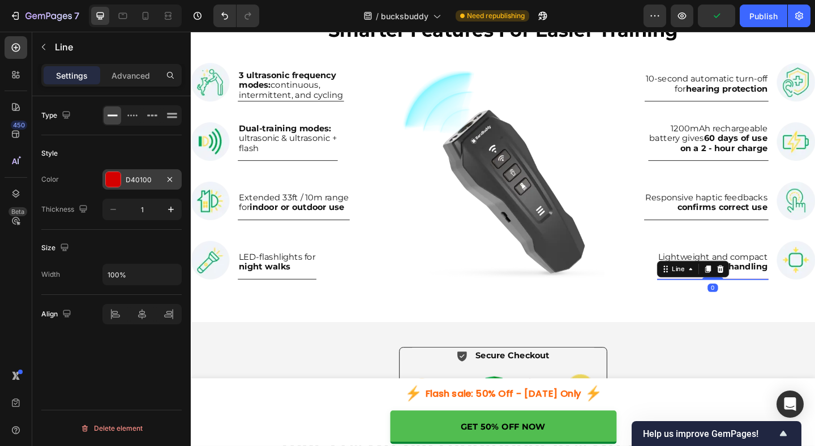
click at [152, 188] on div "D40100" at bounding box center [141, 179] width 79 height 20
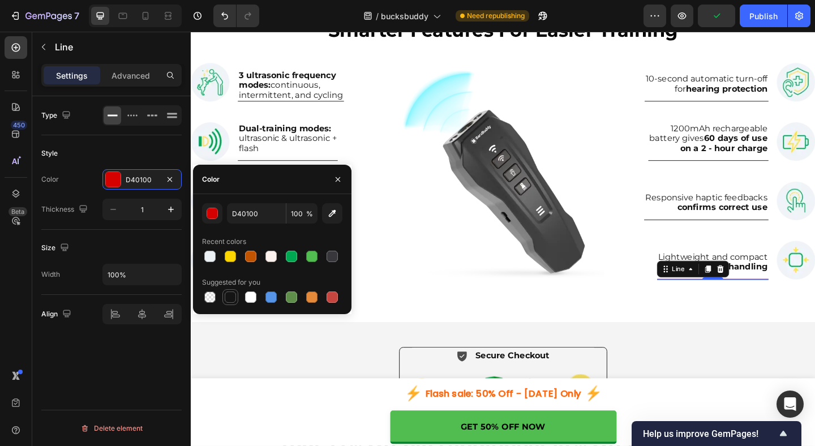
click at [231, 291] on div at bounding box center [230, 296] width 11 height 11
type input "151515"
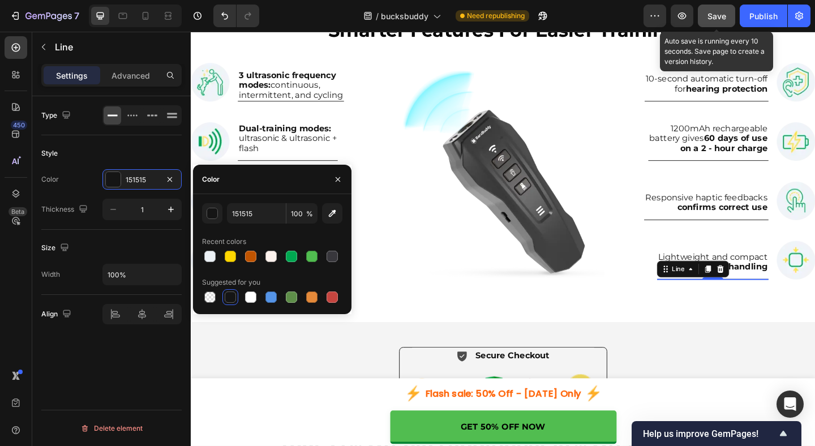
click at [716, 22] on button "Save" at bounding box center [715, 16] width 37 height 23
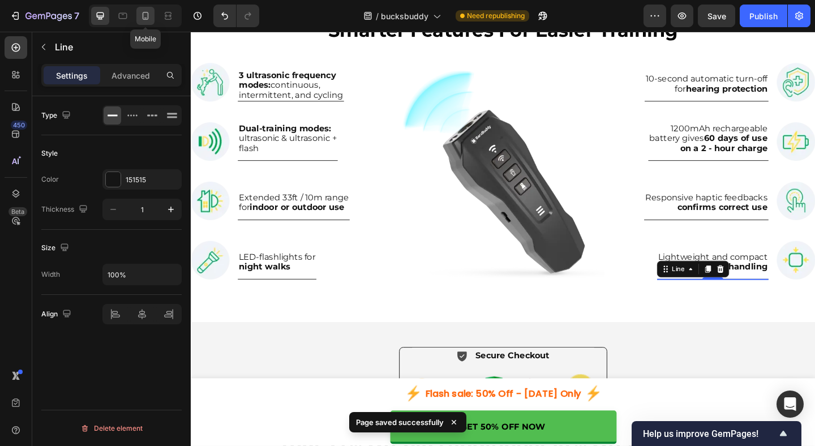
click at [147, 24] on div at bounding box center [145, 16] width 18 height 18
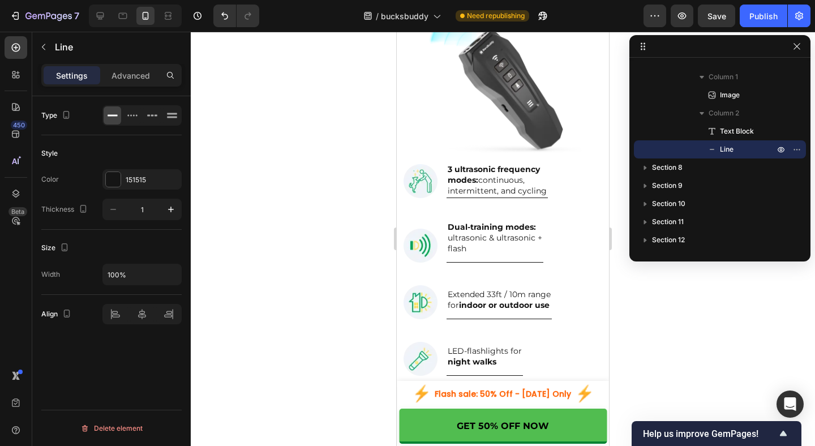
scroll to position [3151, 0]
click at [771, 23] on button "Publish" at bounding box center [763, 16] width 48 height 23
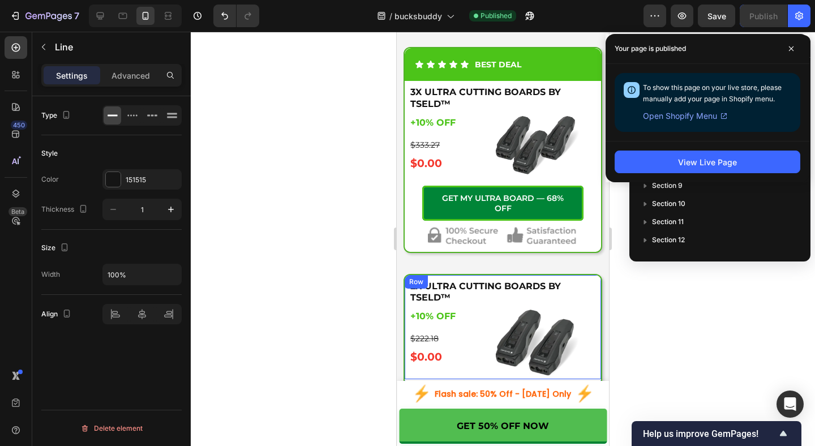
scroll to position [4169, 0]
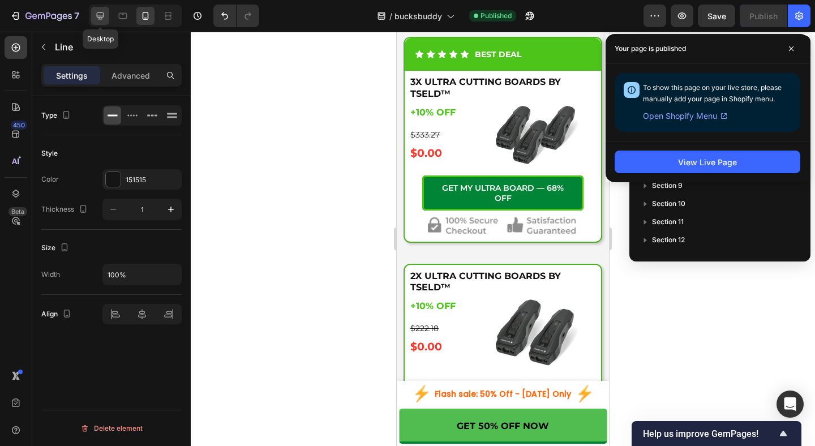
click at [96, 15] on icon at bounding box center [99, 15] width 11 height 11
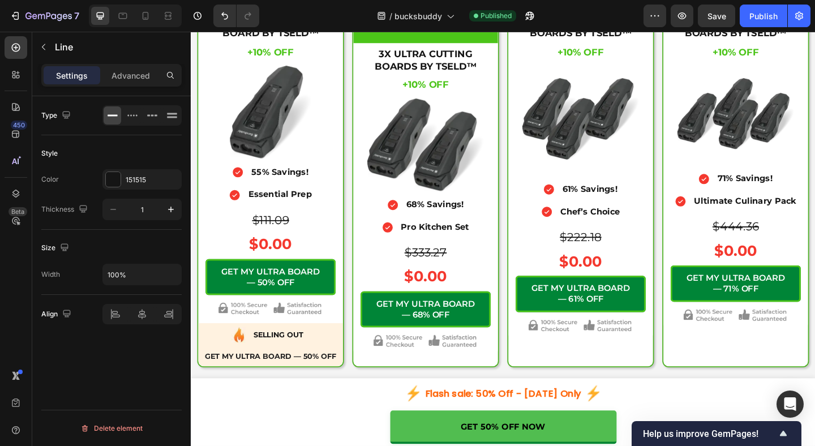
scroll to position [3936, 0]
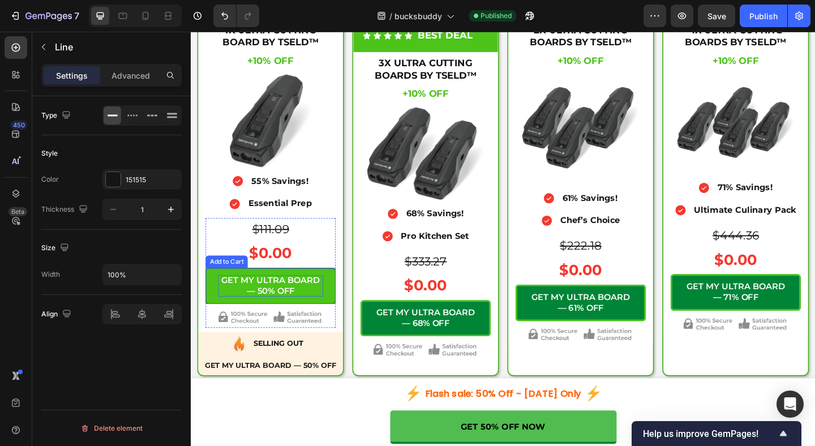
click at [281, 306] on div "GET MY ULTRA BOARD — 50% OFF" at bounding box center [277, 308] width 114 height 24
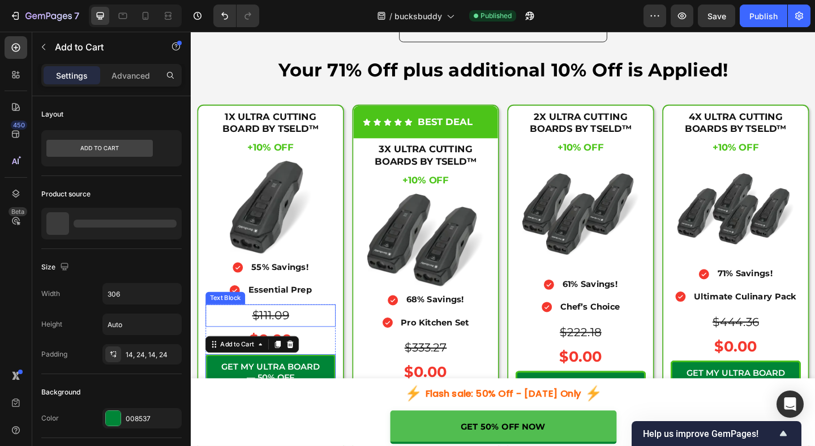
scroll to position [3838, 0]
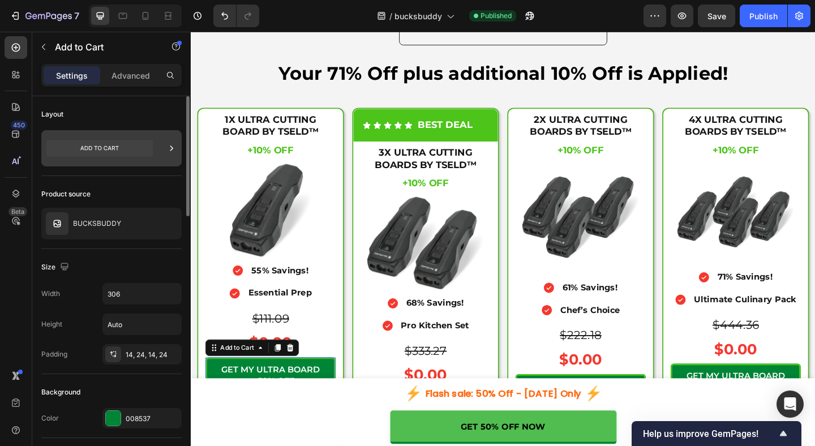
click at [173, 150] on icon at bounding box center [171, 148] width 11 height 11
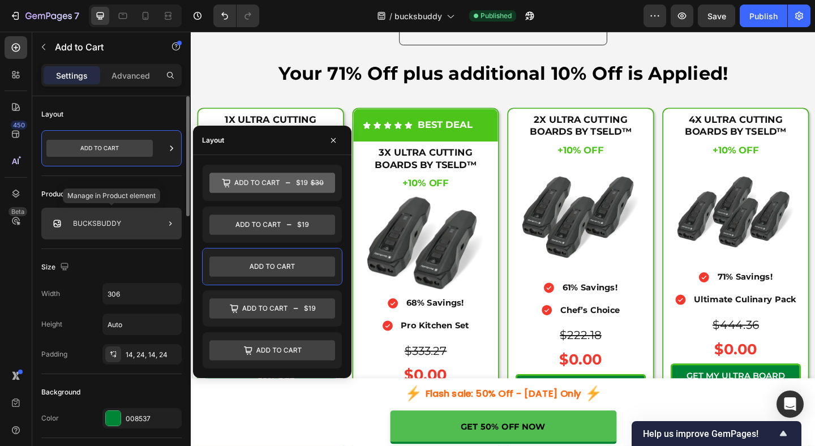
click at [114, 226] on p "BUCKSBUDDY" at bounding box center [97, 223] width 48 height 8
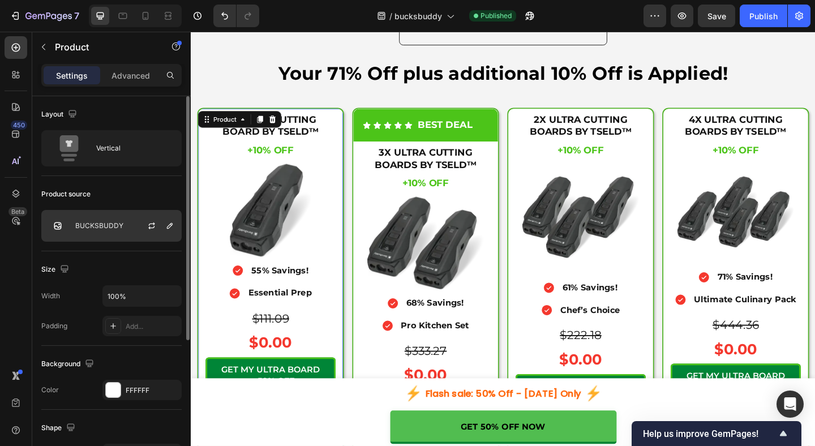
click at [100, 224] on p "BUCKSBUDDY" at bounding box center [99, 226] width 48 height 8
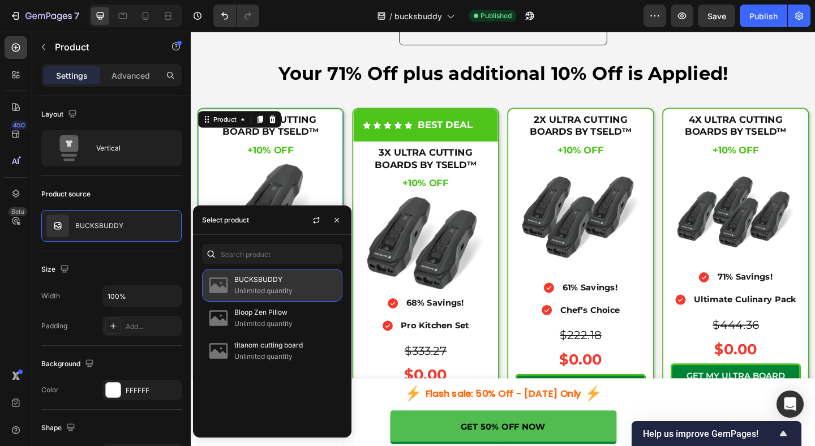
click at [301, 295] on p "Unlimited quantity" at bounding box center [285, 290] width 103 height 11
click at [283, 295] on p "Unlimited quantity" at bounding box center [285, 290] width 103 height 11
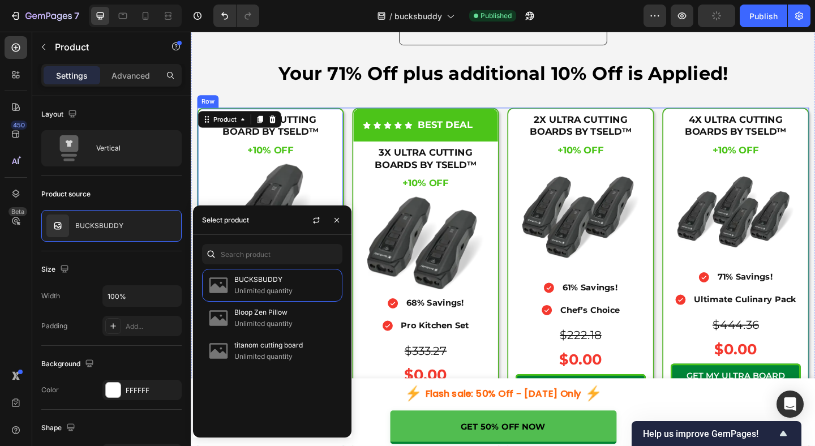
click at [360, 174] on div "1X ULTRA CUTTING BOARD BY TSELD™ Heading +10% OFF Heading +10% OFF Heading $111…" at bounding box center [529, 308] width 665 height 389
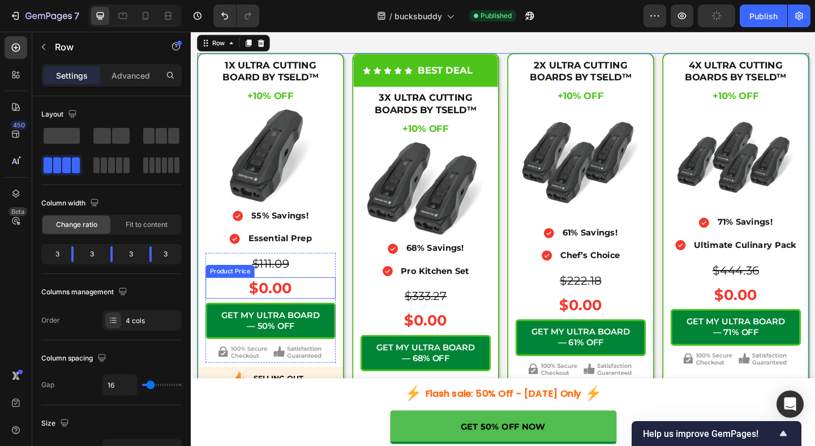
scroll to position [3902, 0]
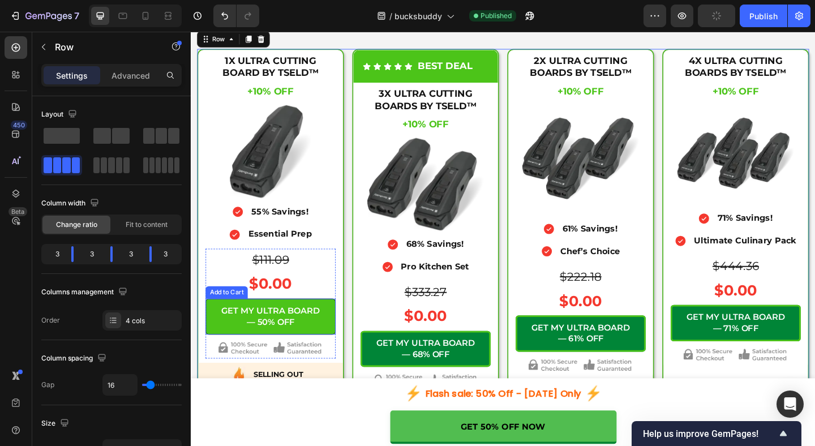
click at [337, 335] on button "GET MY ULTRA BOARD — 50% OFF" at bounding box center [276, 342] width 141 height 40
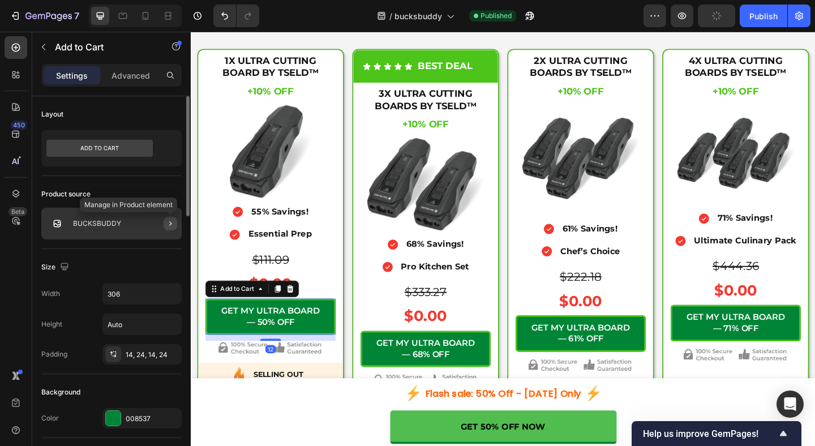
click at [171, 226] on icon "button" at bounding box center [170, 223] width 9 height 9
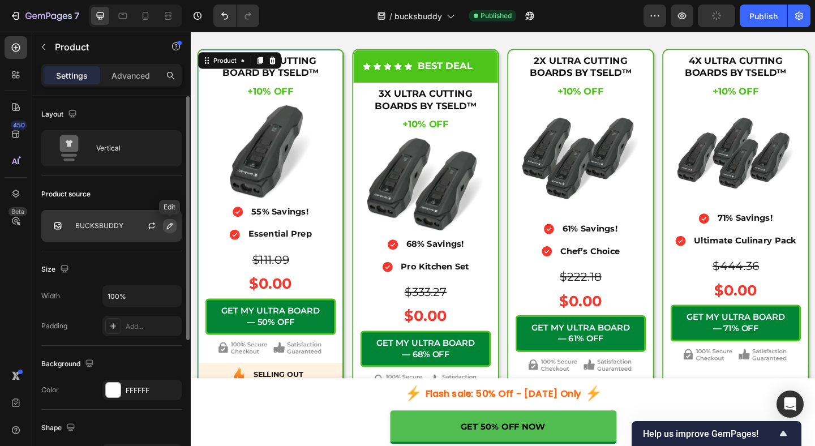
click at [170, 226] on icon "button" at bounding box center [170, 226] width 6 height 6
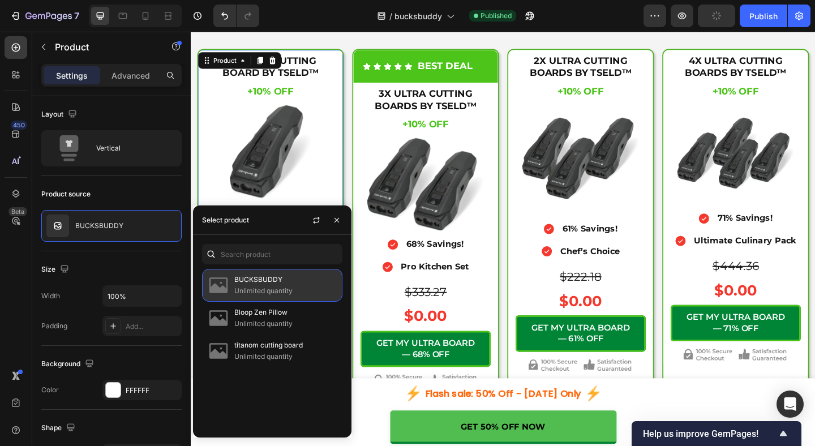
click at [258, 285] on p "Unlimited quantity" at bounding box center [285, 290] width 103 height 11
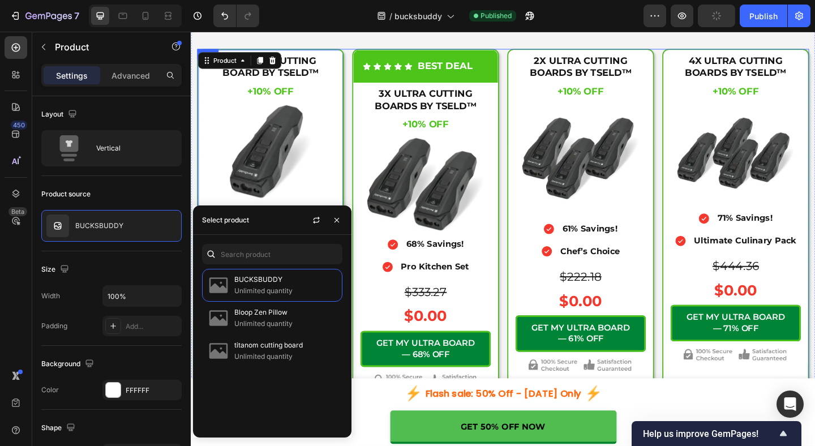
click at [360, 167] on div "1X ULTRA CUTTING BOARD BY TSELD™ Heading +10% OFF Heading +10% OFF Heading $111…" at bounding box center [529, 244] width 665 height 389
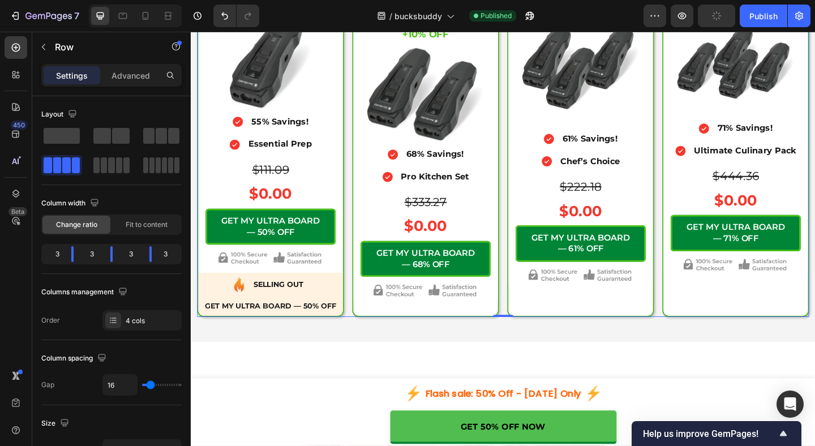
scroll to position [4036, 0]
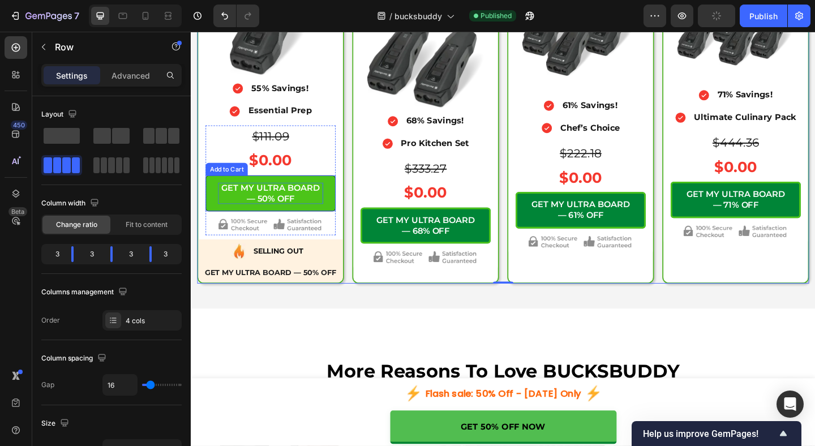
click at [262, 197] on div "GET MY ULTRA BOARD — 50% OFF" at bounding box center [277, 208] width 114 height 24
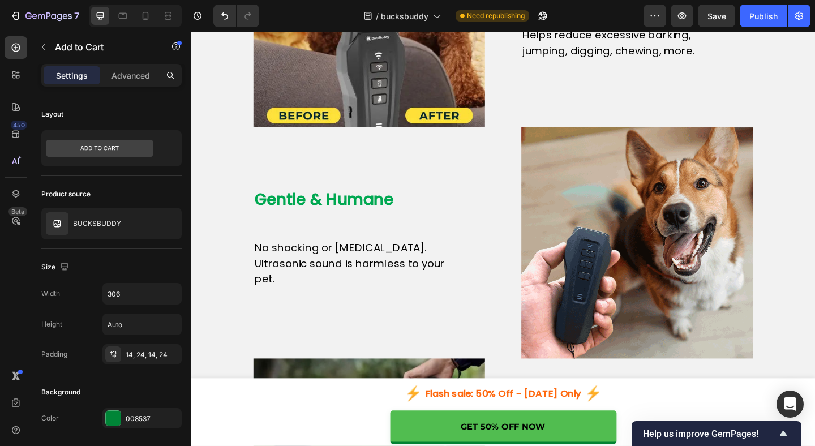
scroll to position [1121, 0]
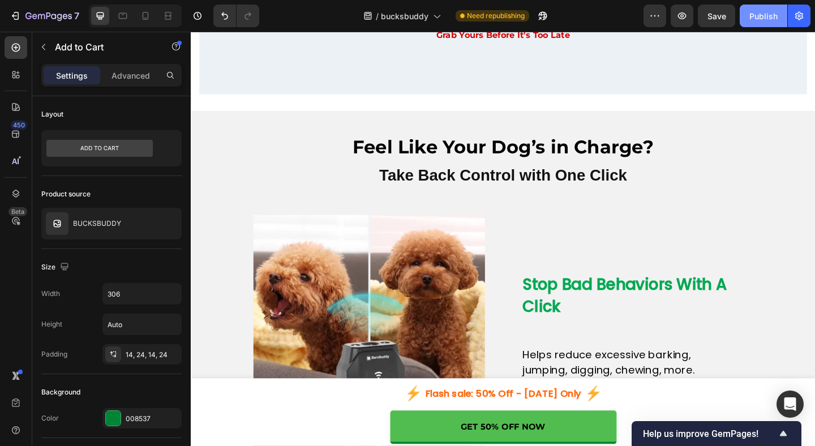
click at [763, 20] on div "Publish" at bounding box center [763, 16] width 28 height 12
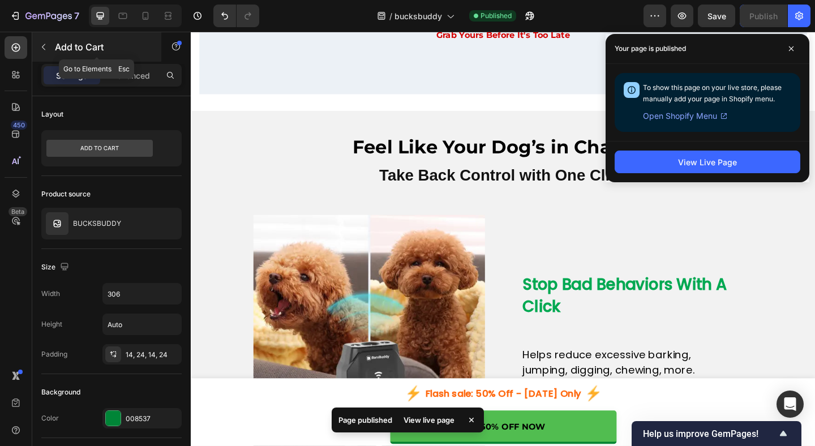
click at [45, 44] on icon "button" at bounding box center [43, 46] width 9 height 9
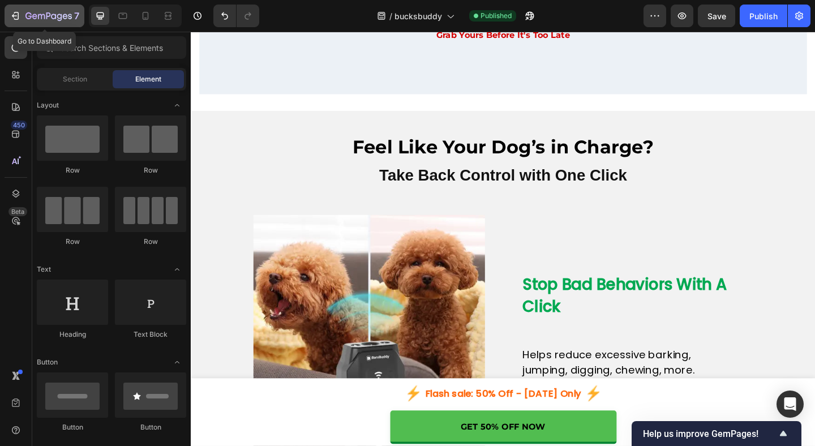
click at [47, 12] on icon "button" at bounding box center [48, 17] width 46 height 10
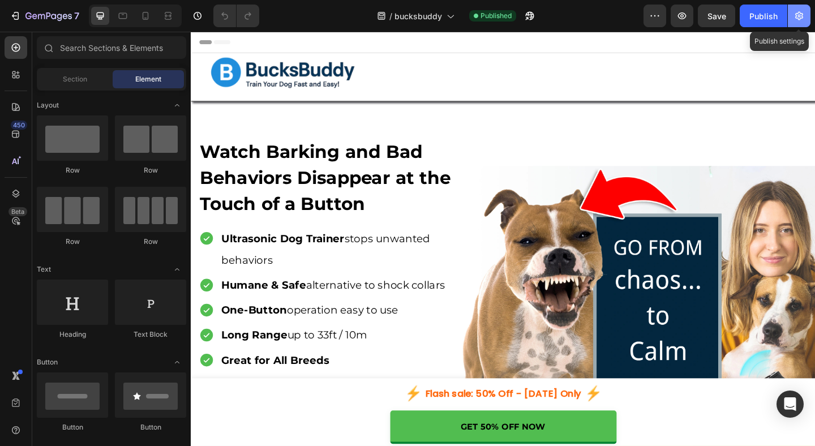
click at [799, 21] on icon "button" at bounding box center [798, 15] width 11 height 11
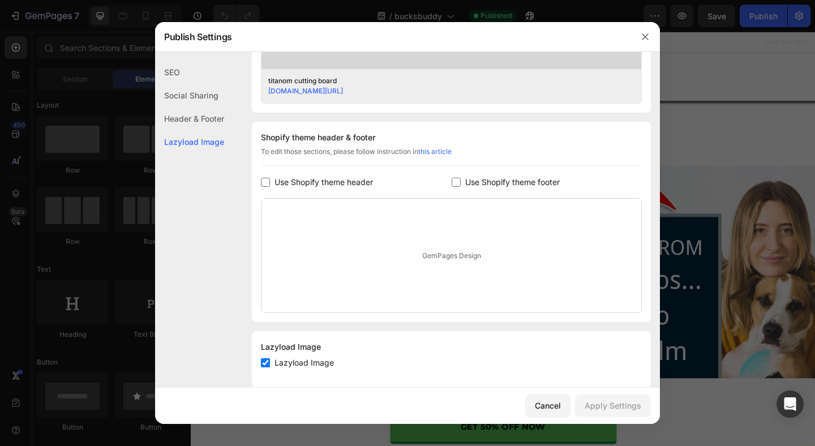
scroll to position [490, 0]
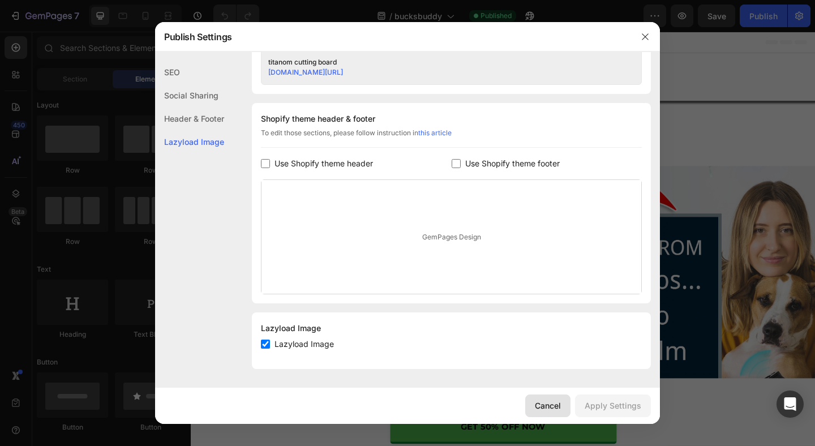
click at [551, 405] on div "Cancel" at bounding box center [548, 405] width 26 height 12
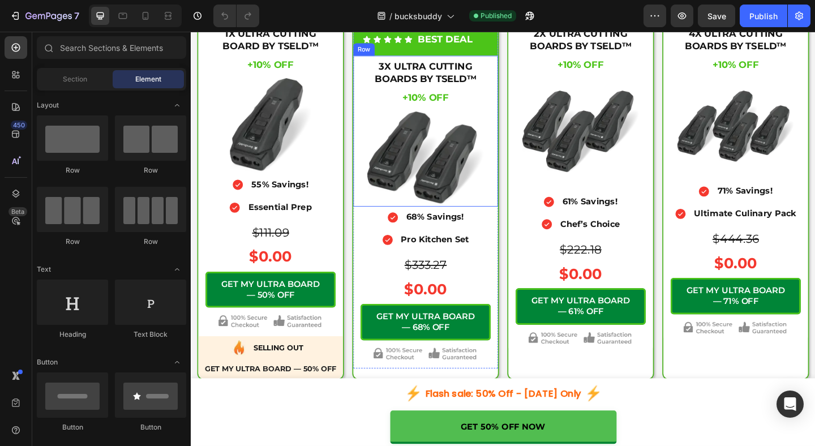
scroll to position [3478, 0]
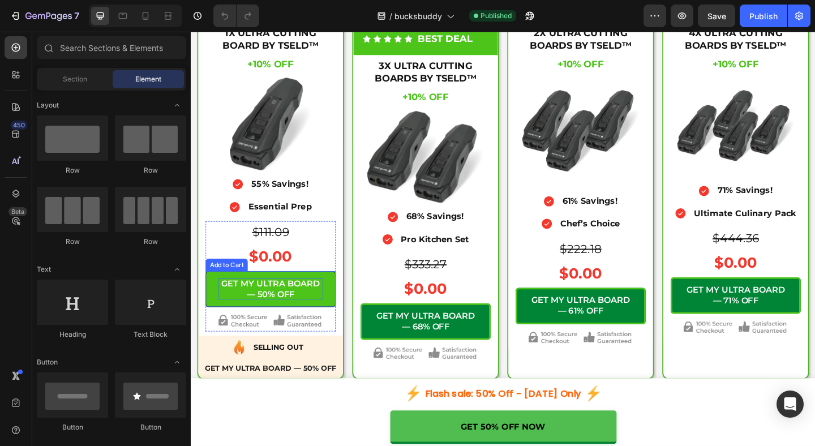
click at [303, 324] on div "GET MY ULTRA BOARD — 50% OFF" at bounding box center [277, 312] width 114 height 24
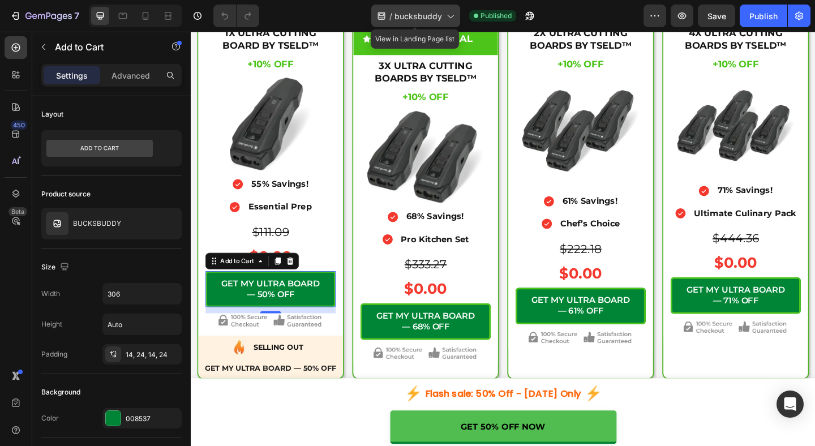
click at [451, 16] on icon at bounding box center [450, 16] width 6 height 3
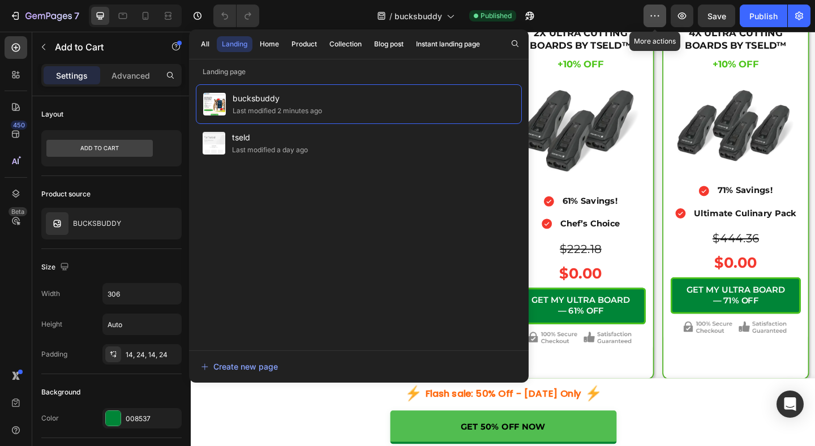
click at [654, 19] on icon "button" at bounding box center [654, 15] width 11 height 11
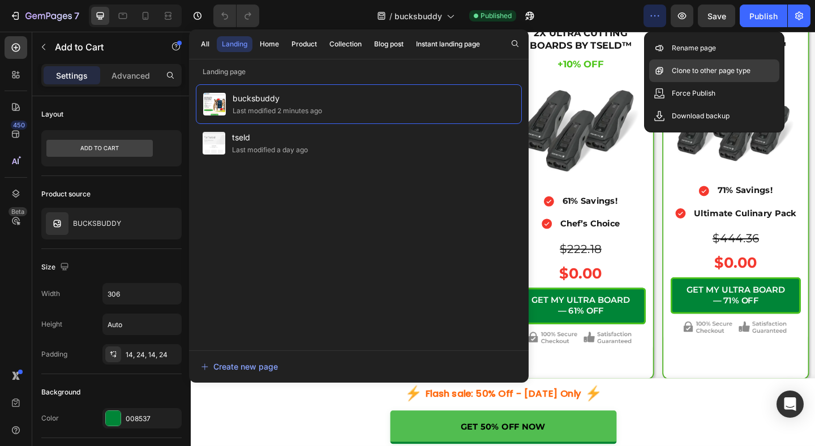
click at [713, 75] on p "Clone to other page type" at bounding box center [710, 70] width 79 height 11
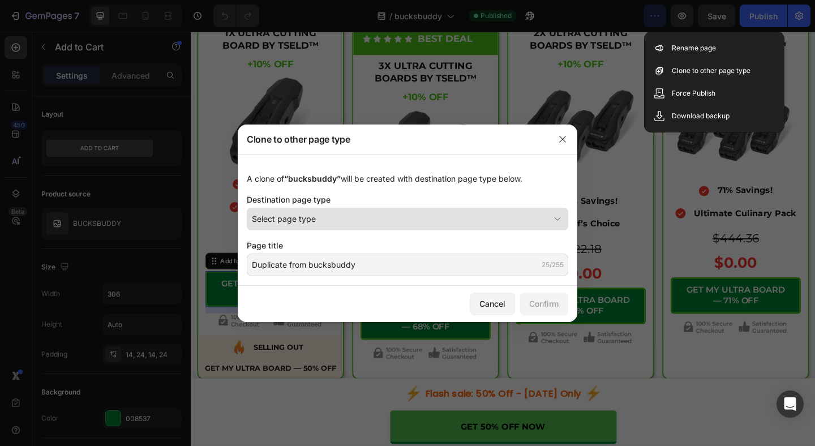
click at [425, 222] on div "Select page type" at bounding box center [401, 219] width 298 height 12
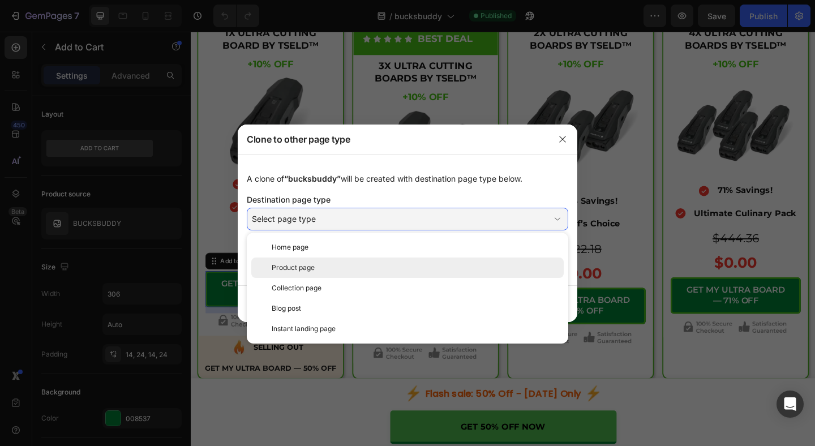
click at [343, 270] on div "Product page" at bounding box center [415, 267] width 287 height 10
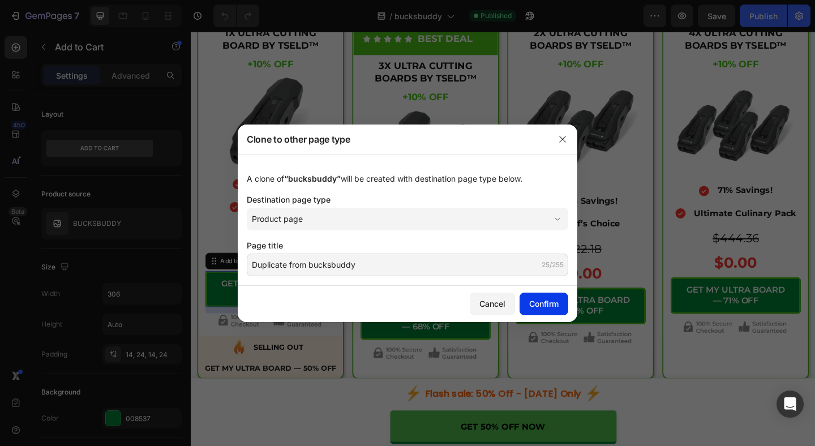
click at [544, 297] on button "Confirm" at bounding box center [543, 303] width 49 height 23
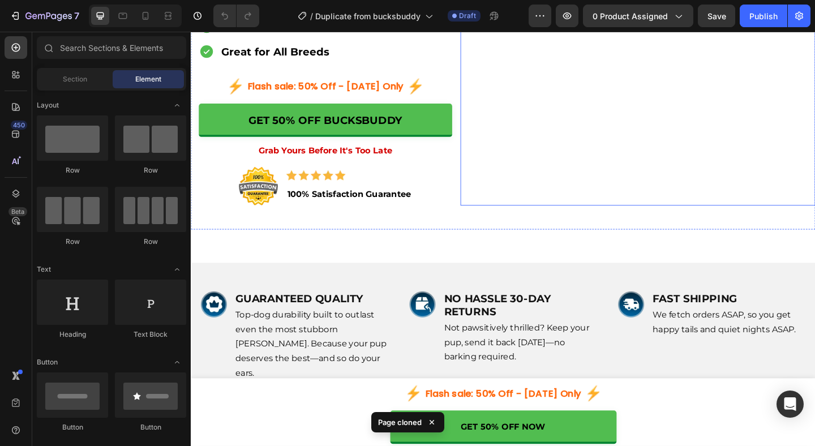
scroll to position [339, 0]
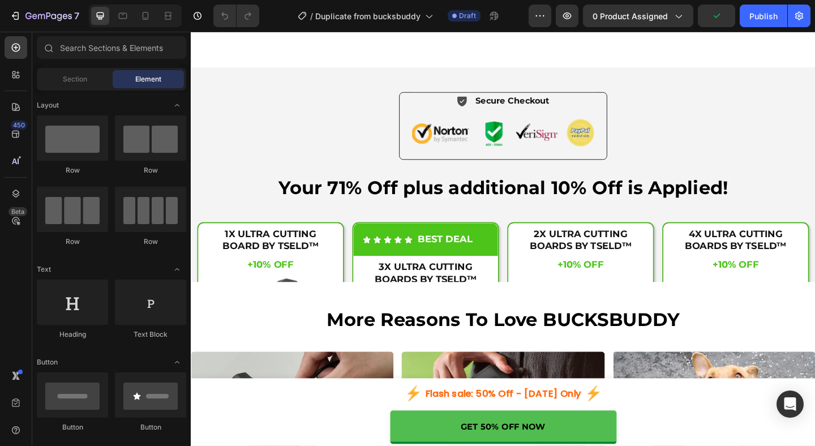
scroll to position [3480, 0]
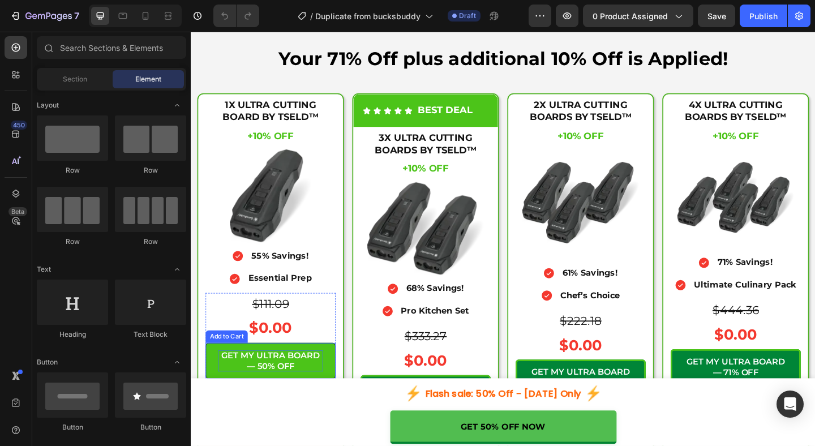
click at [278, 390] on div "GET MY ULTRA BOARD — 50% OFF" at bounding box center [277, 390] width 114 height 24
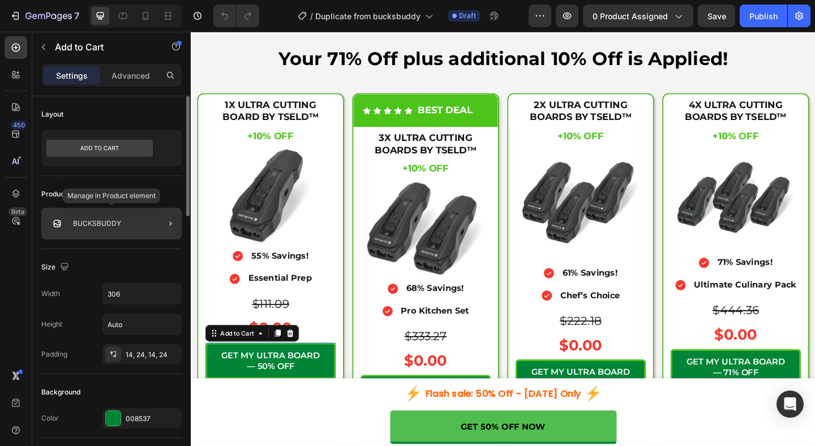
click at [126, 227] on div "BUCKSBUDDY" at bounding box center [111, 224] width 140 height 32
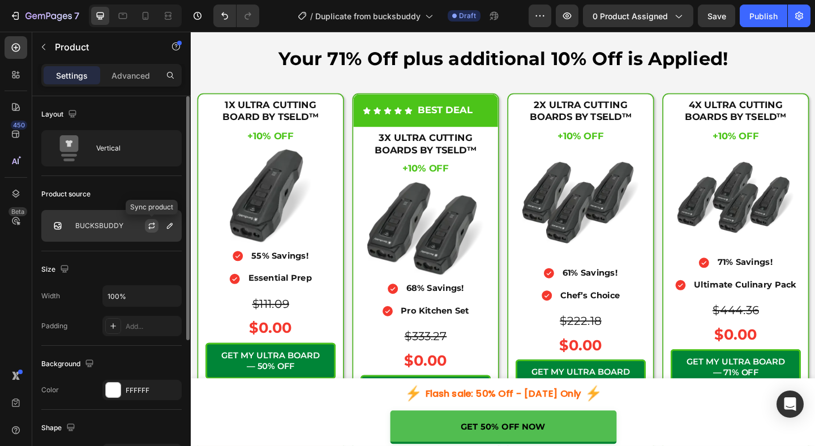
click at [150, 227] on icon "button" at bounding box center [151, 227] width 6 height 3
click at [150, 228] on icon "button" at bounding box center [151, 225] width 9 height 9
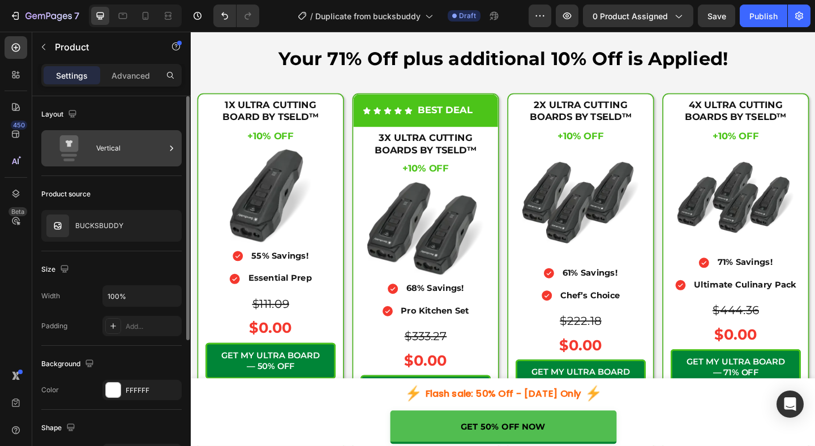
click at [113, 143] on div "Vertical" at bounding box center [130, 148] width 69 height 26
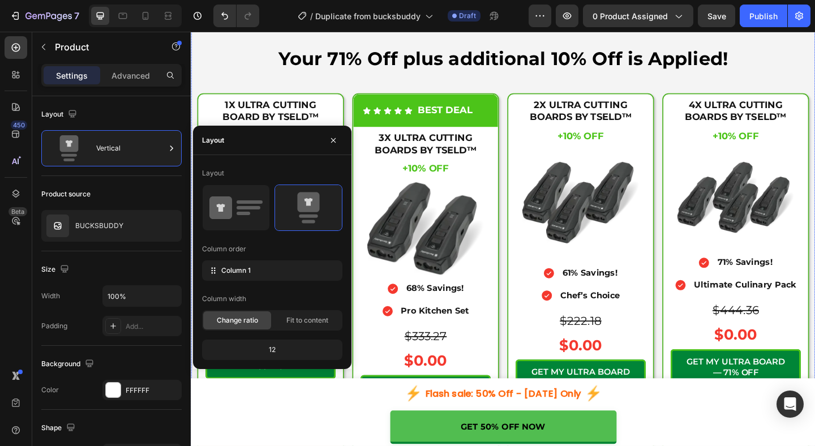
click at [219, 89] on div "Icon Secure Checkout Text Block Advanced List Image Row Your 71% Off plus addit…" at bounding box center [529, 222] width 665 height 531
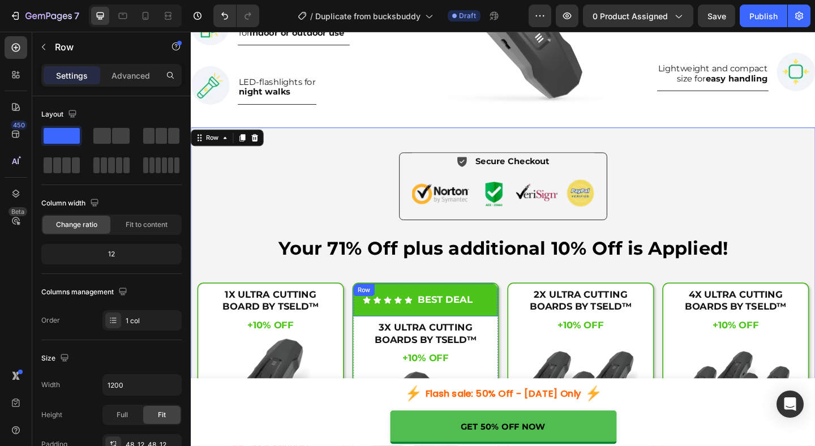
scroll to position [3221, 0]
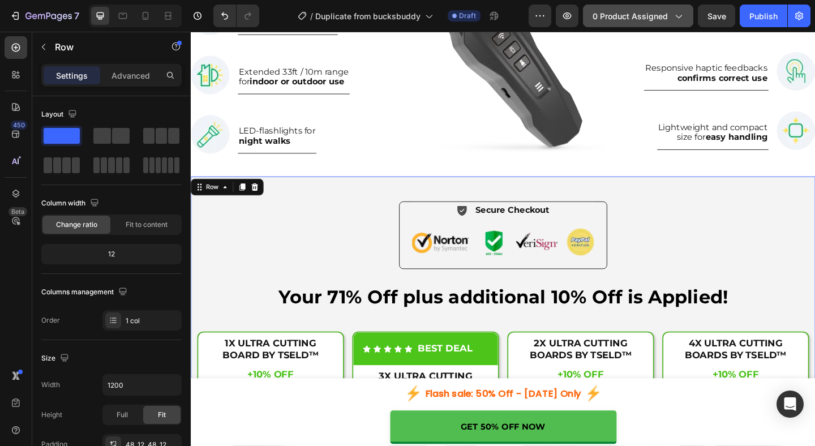
click at [666, 22] on button "0 product assigned" at bounding box center [638, 16] width 110 height 23
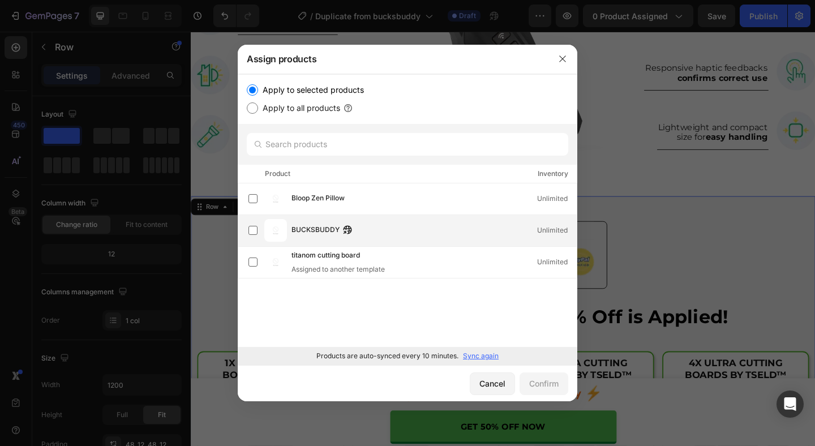
click at [314, 233] on span "BUCKSBUDDY" at bounding box center [315, 230] width 48 height 12
click at [546, 383] on div "Confirm" at bounding box center [543, 383] width 29 height 12
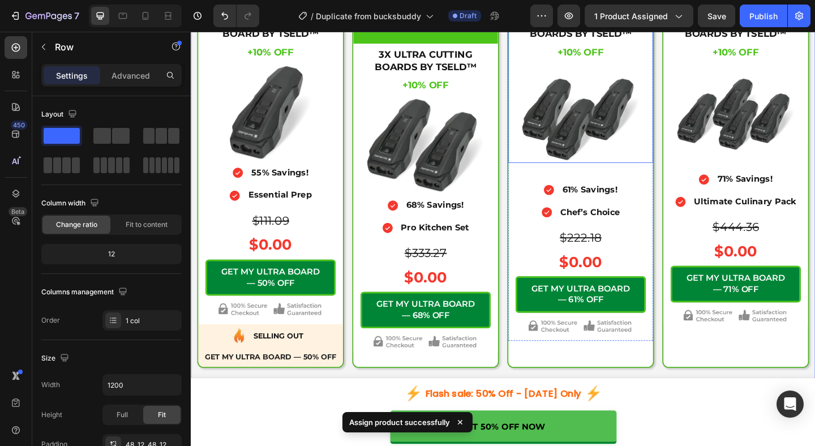
scroll to position [3605, 0]
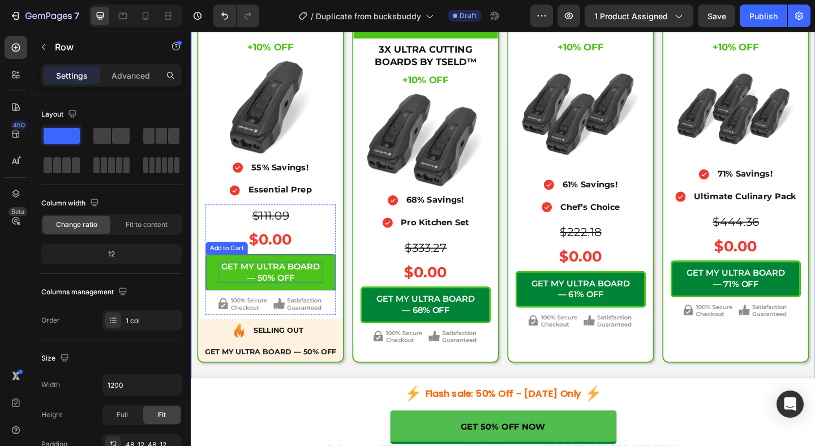
click at [300, 302] on div "GET MY ULTRA BOARD — 50% OFF" at bounding box center [277, 294] width 114 height 24
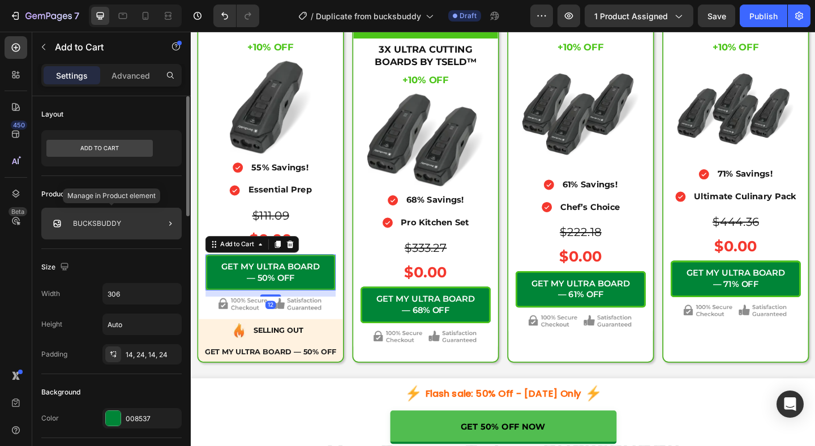
click at [133, 222] on div "BUCKSBUDDY" at bounding box center [111, 224] width 140 height 32
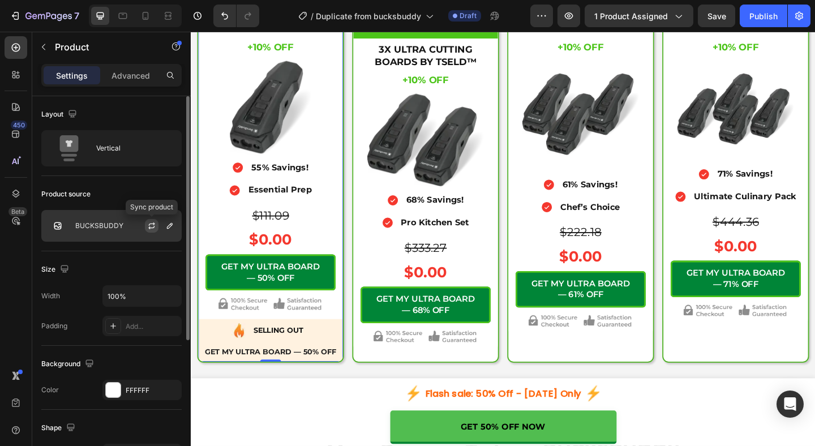
click at [150, 230] on button "button" at bounding box center [152, 226] width 14 height 14
click at [171, 227] on icon "button" at bounding box center [169, 225] width 9 height 9
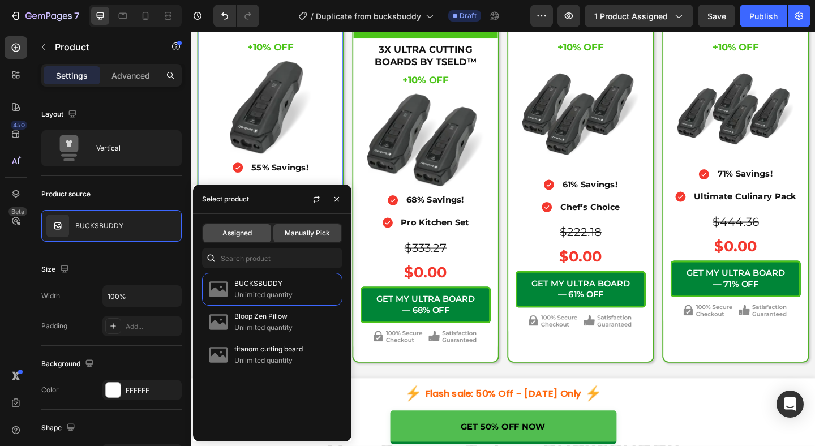
click at [237, 236] on span "Assigned" at bounding box center [236, 233] width 29 height 10
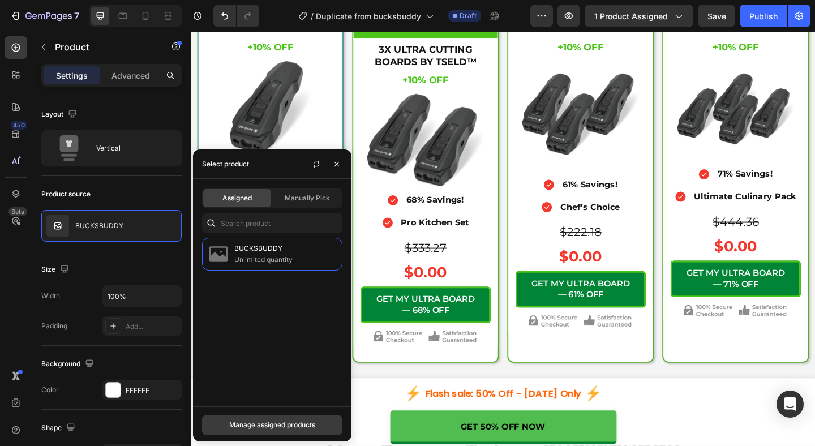
click at [267, 426] on div "Manage assigned products" at bounding box center [272, 425] width 86 height 10
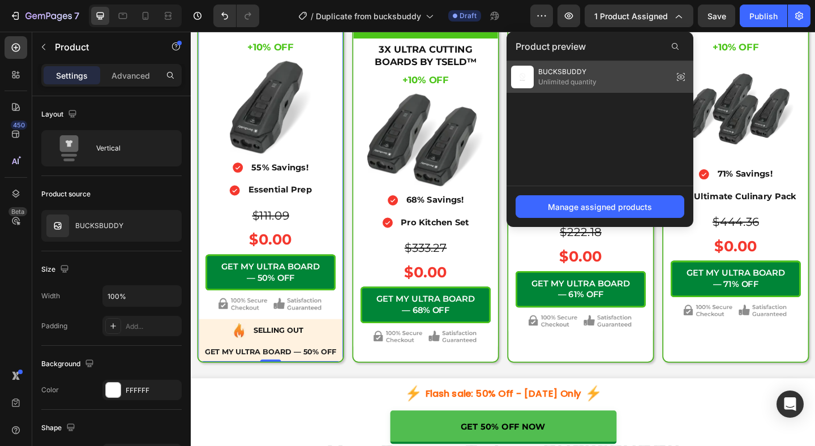
click at [588, 81] on span "Unlimited quantity" at bounding box center [567, 82] width 58 height 10
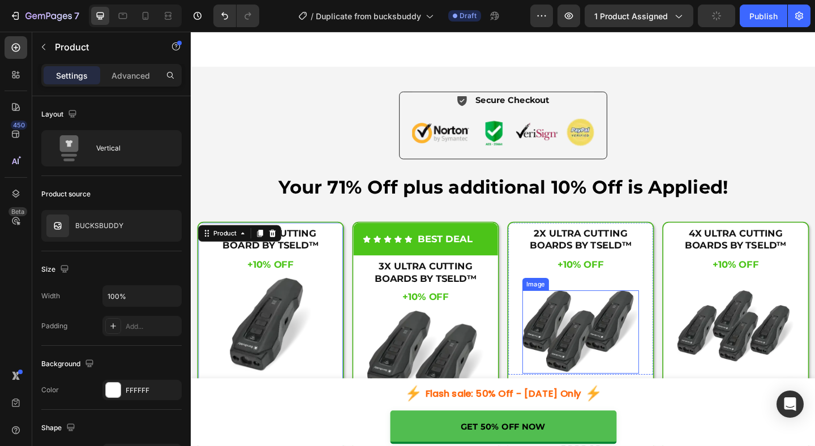
scroll to position [3414, 0]
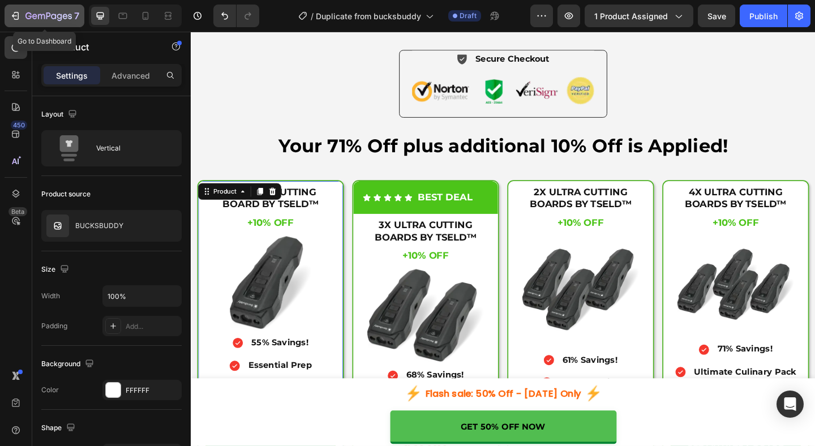
click at [44, 14] on icon "button" at bounding box center [48, 17] width 46 height 10
